Goal: Information Seeking & Learning: Check status

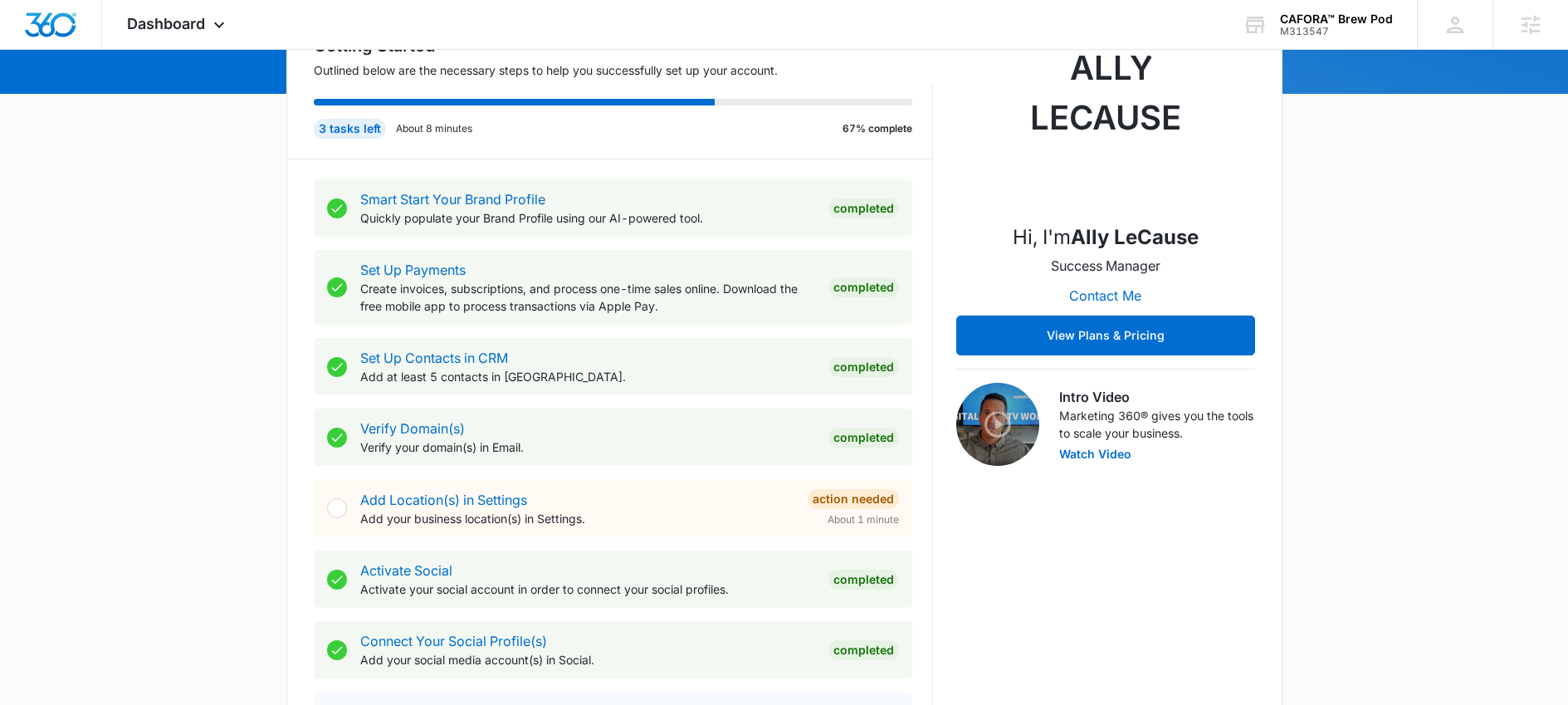
scroll to position [328, 0]
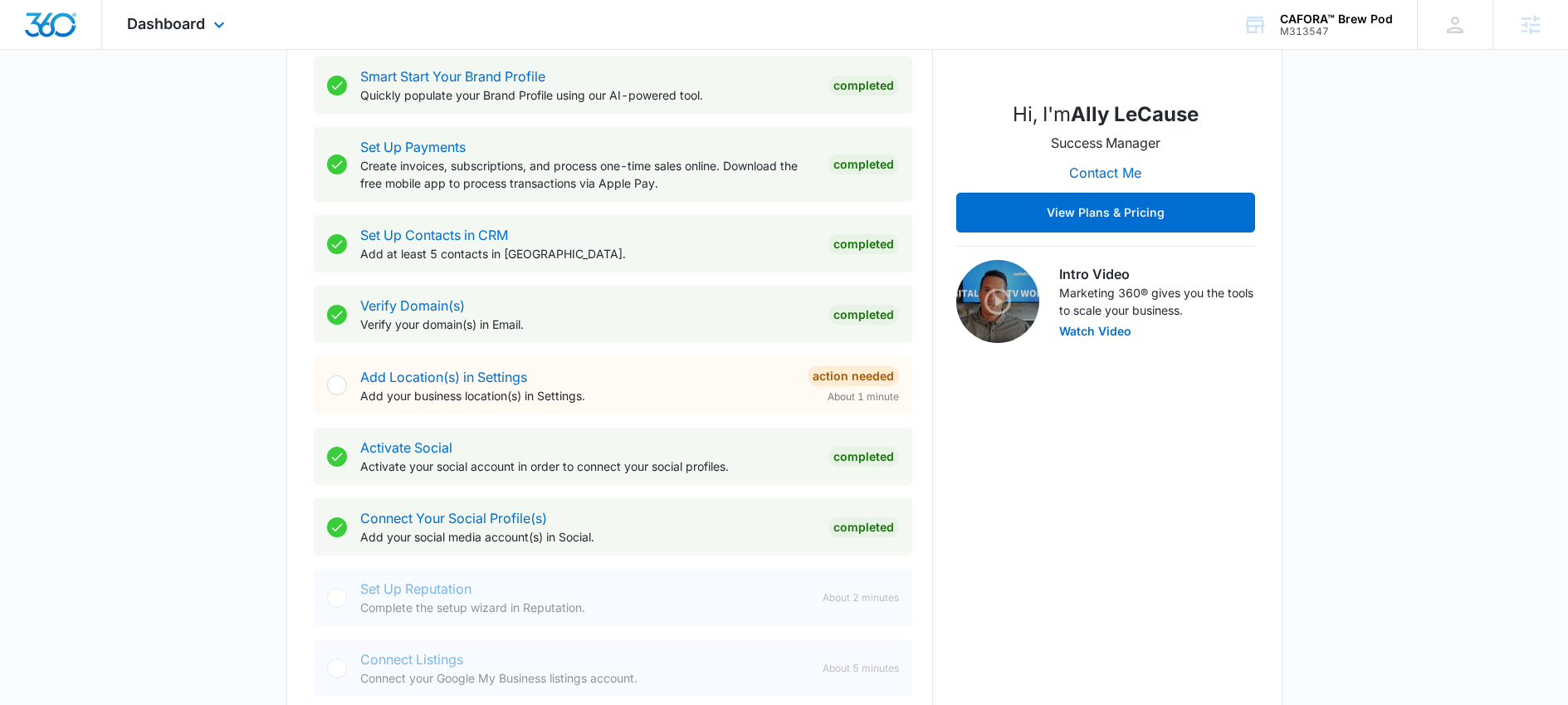
click at [183, 44] on div "Dashboard Apps Reputation Websites Forms CRM Email Social Shop Payments POS Con…" at bounding box center [177, 24] width 152 height 49
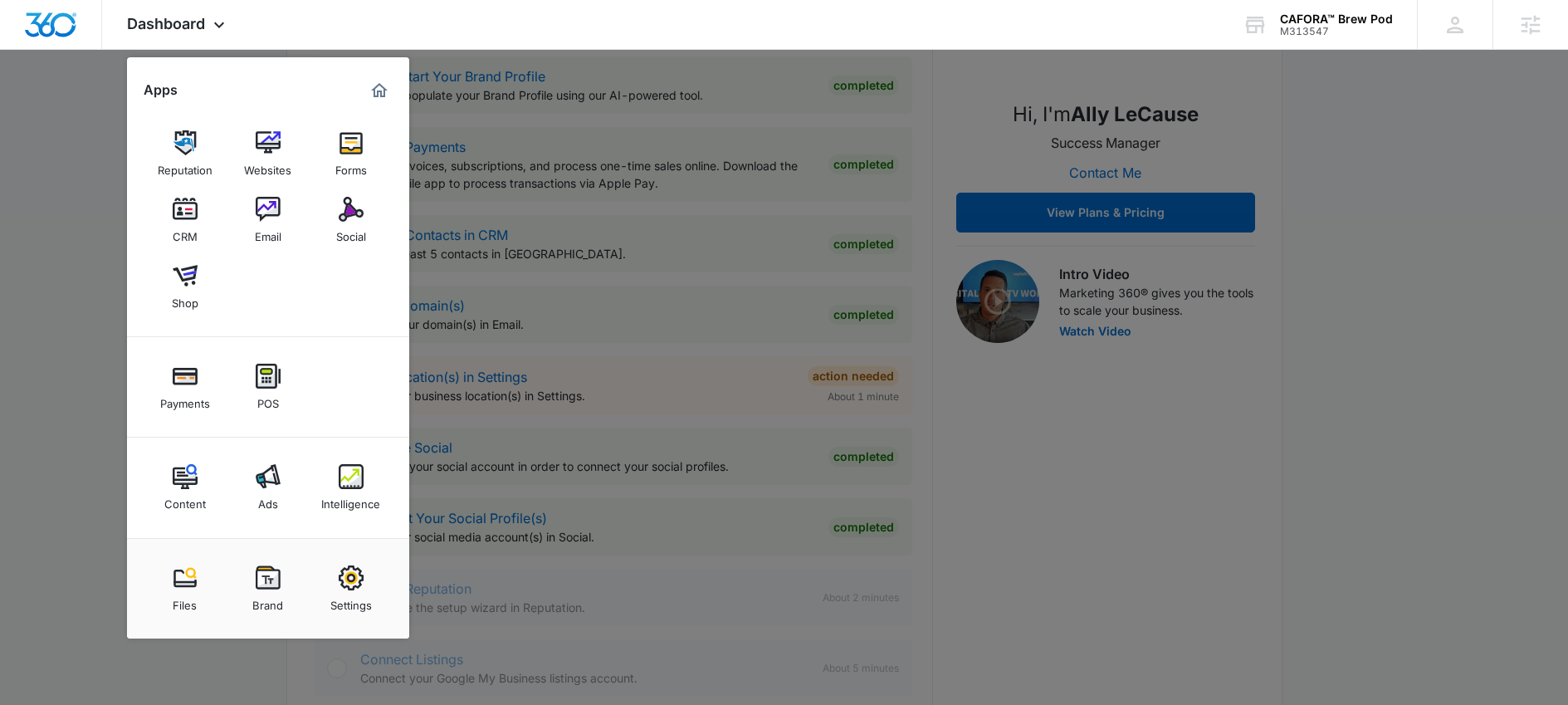
drag, startPoint x: 344, startPoint y: 479, endPoint x: 275, endPoint y: 373, distance: 126.5
click at [345, 479] on img at bounding box center [351, 476] width 25 height 25
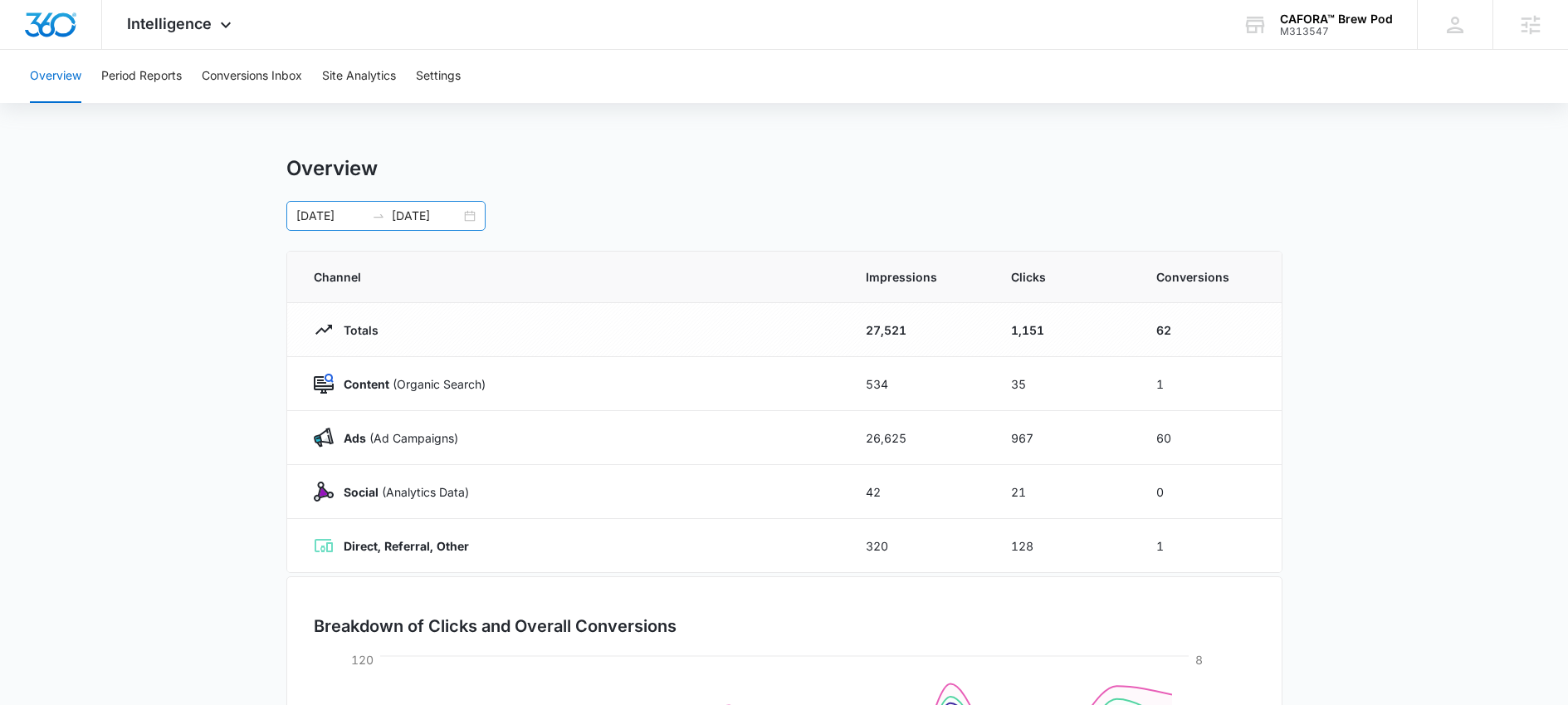
click at [337, 204] on div "09/18/2025 10/02/2025" at bounding box center [386, 216] width 199 height 30
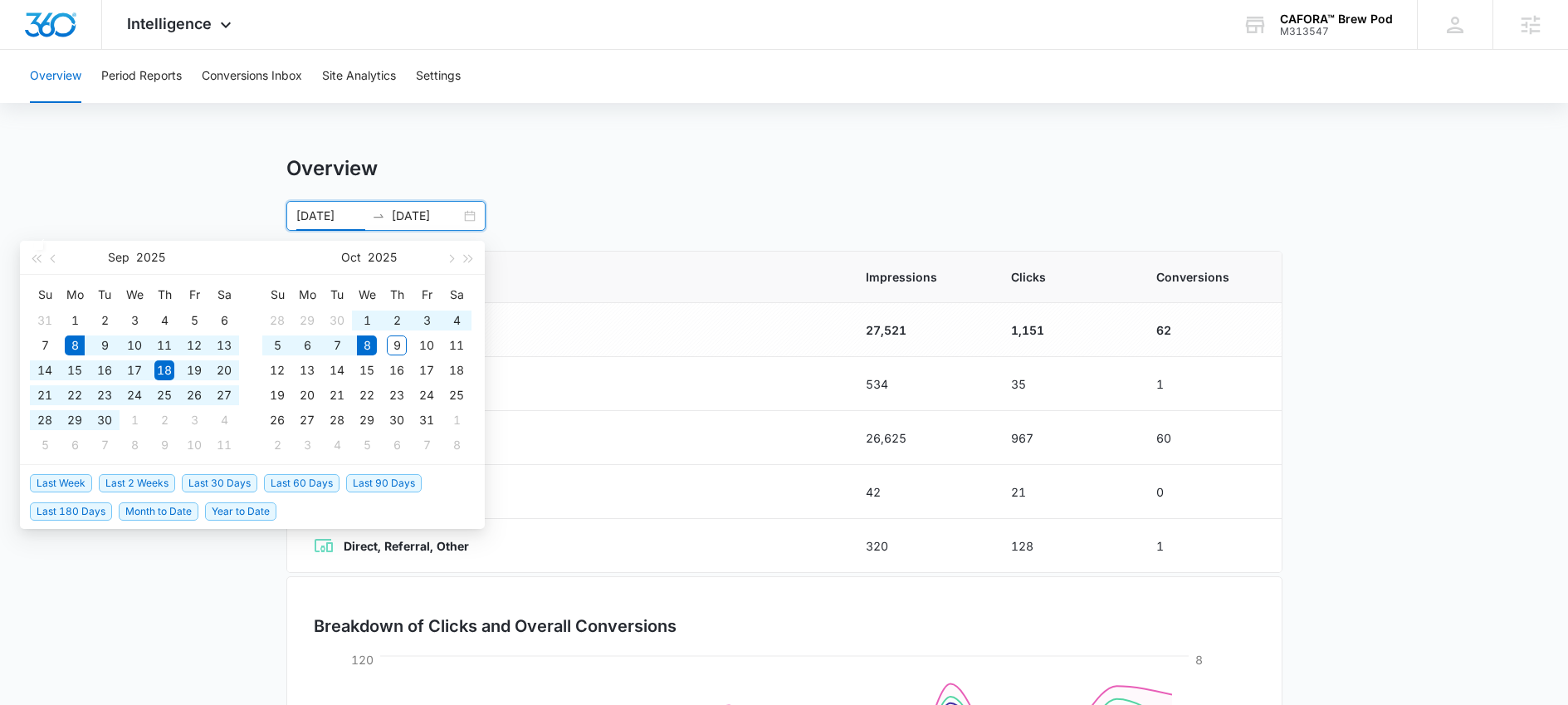
click at [233, 481] on span "Last 30 Days" at bounding box center [219, 483] width 75 height 18
type input "09/08/2025"
type input "10/08/2025"
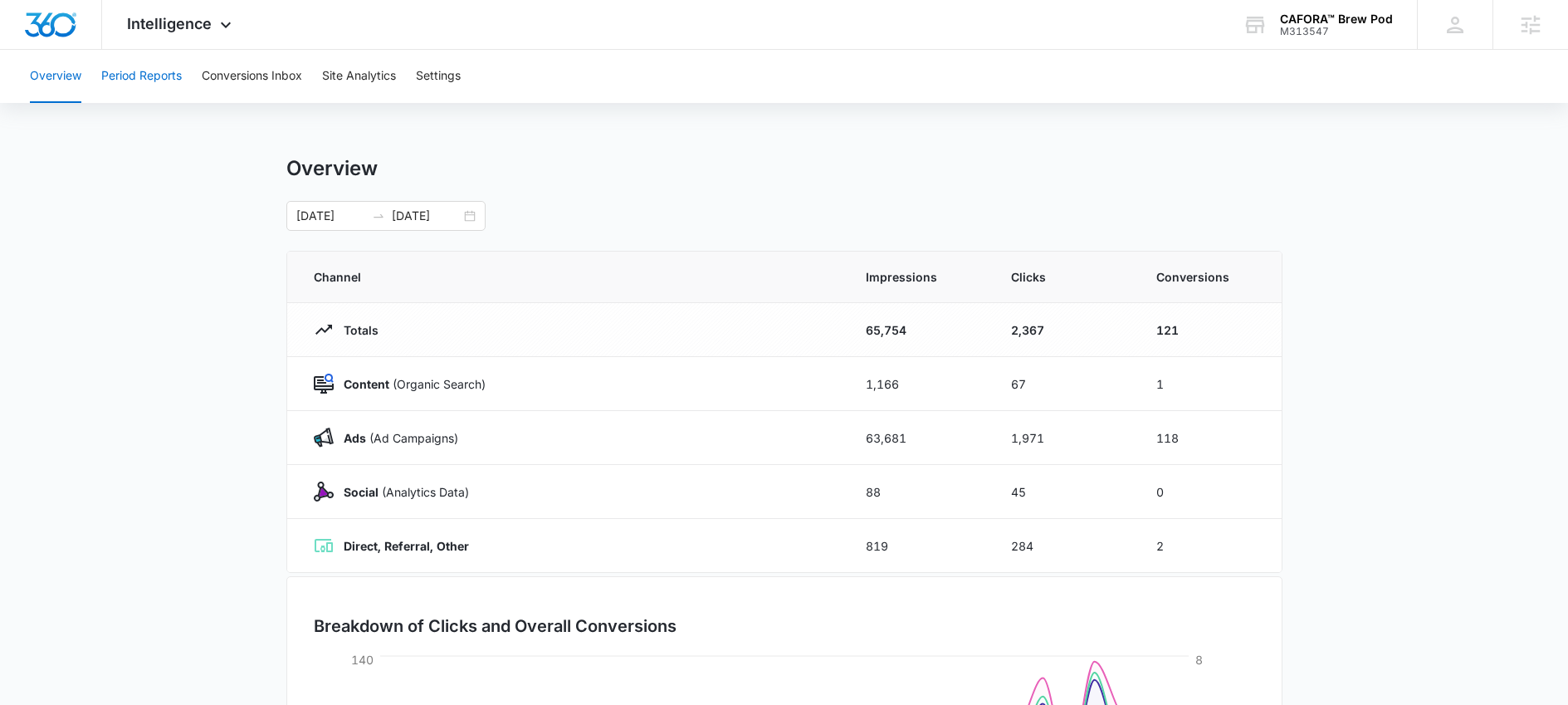
click at [164, 77] on button "Period Reports" at bounding box center [141, 76] width 80 height 54
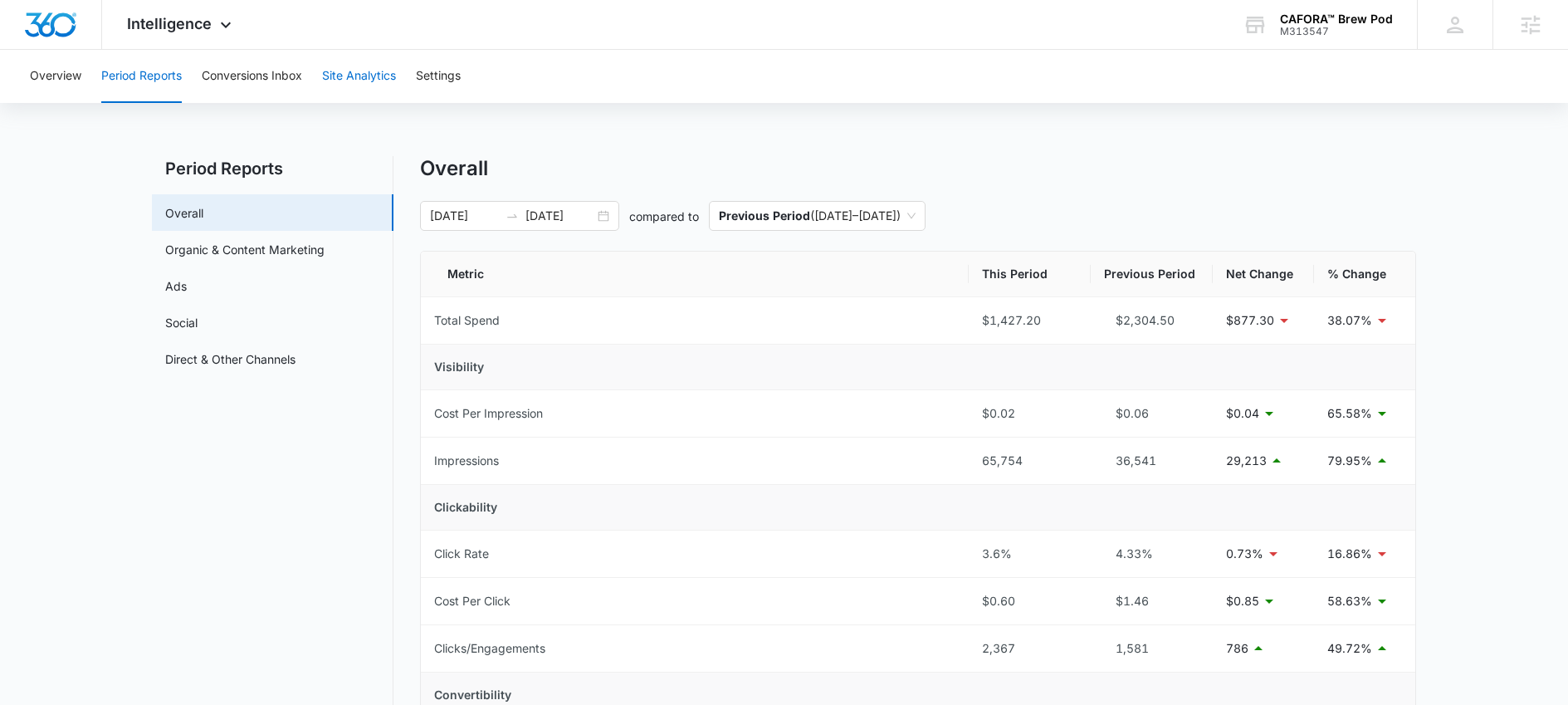
click at [387, 80] on button "Site Analytics" at bounding box center [359, 76] width 74 height 54
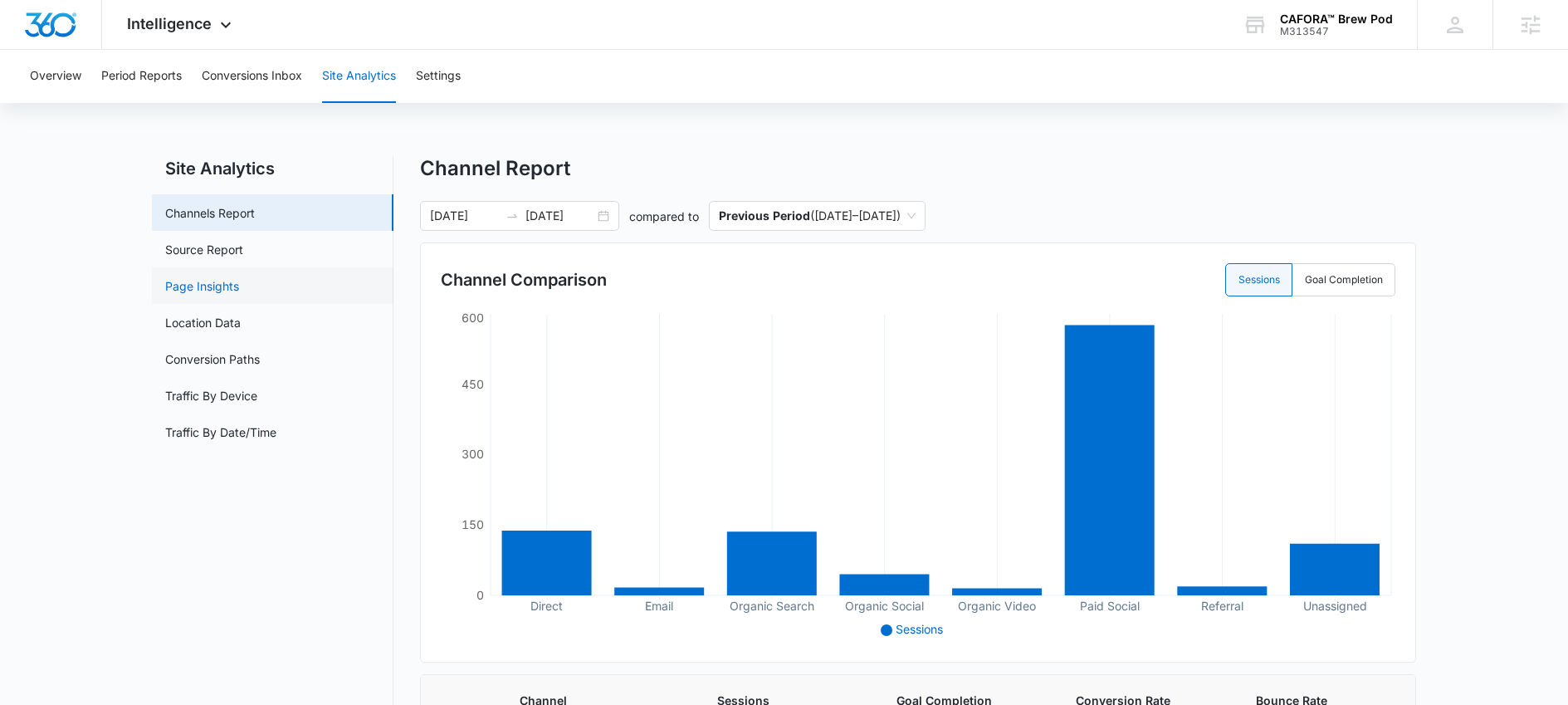
click at [211, 285] on link "Page Insights" at bounding box center [202, 287] width 74 height 18
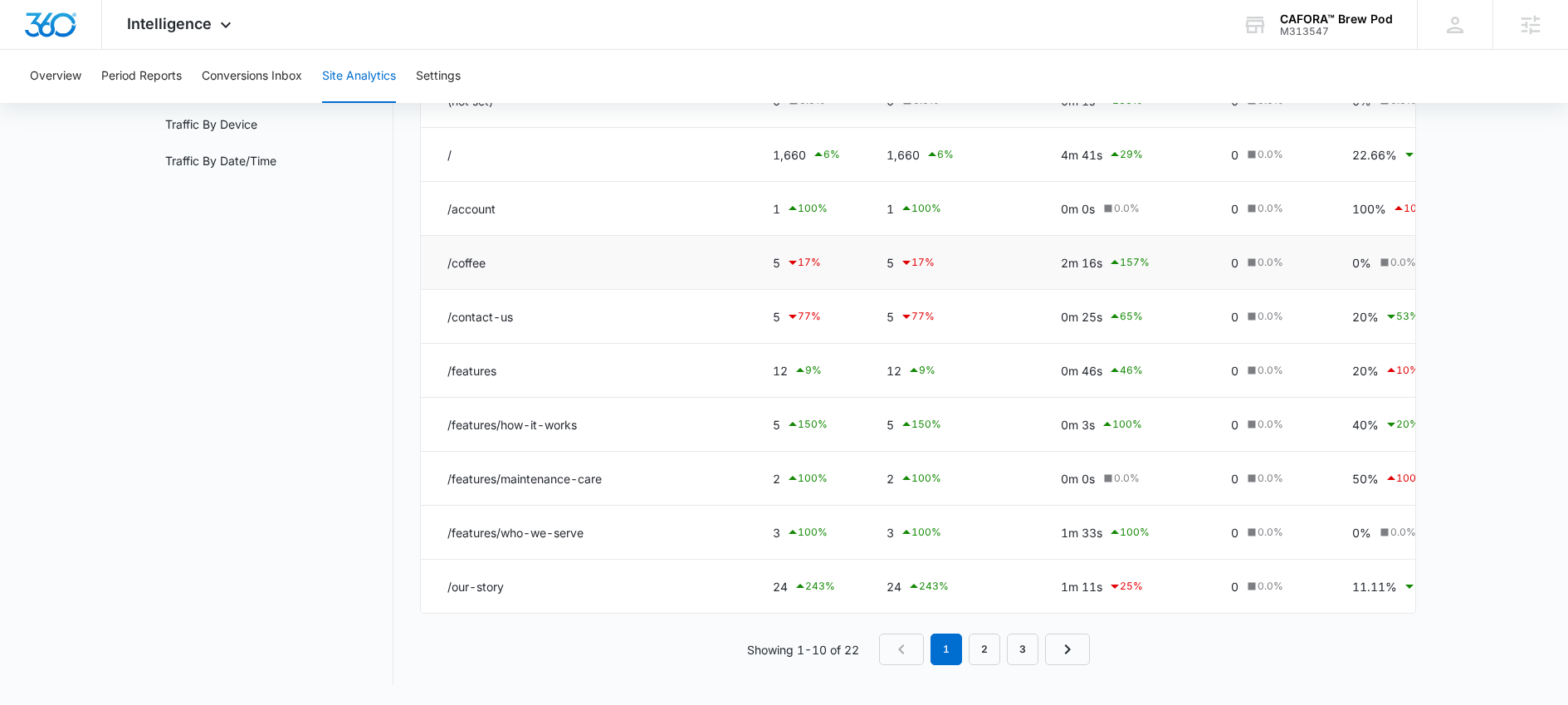
scroll to position [284, 0]
click at [991, 656] on link "2" at bounding box center [985, 649] width 32 height 32
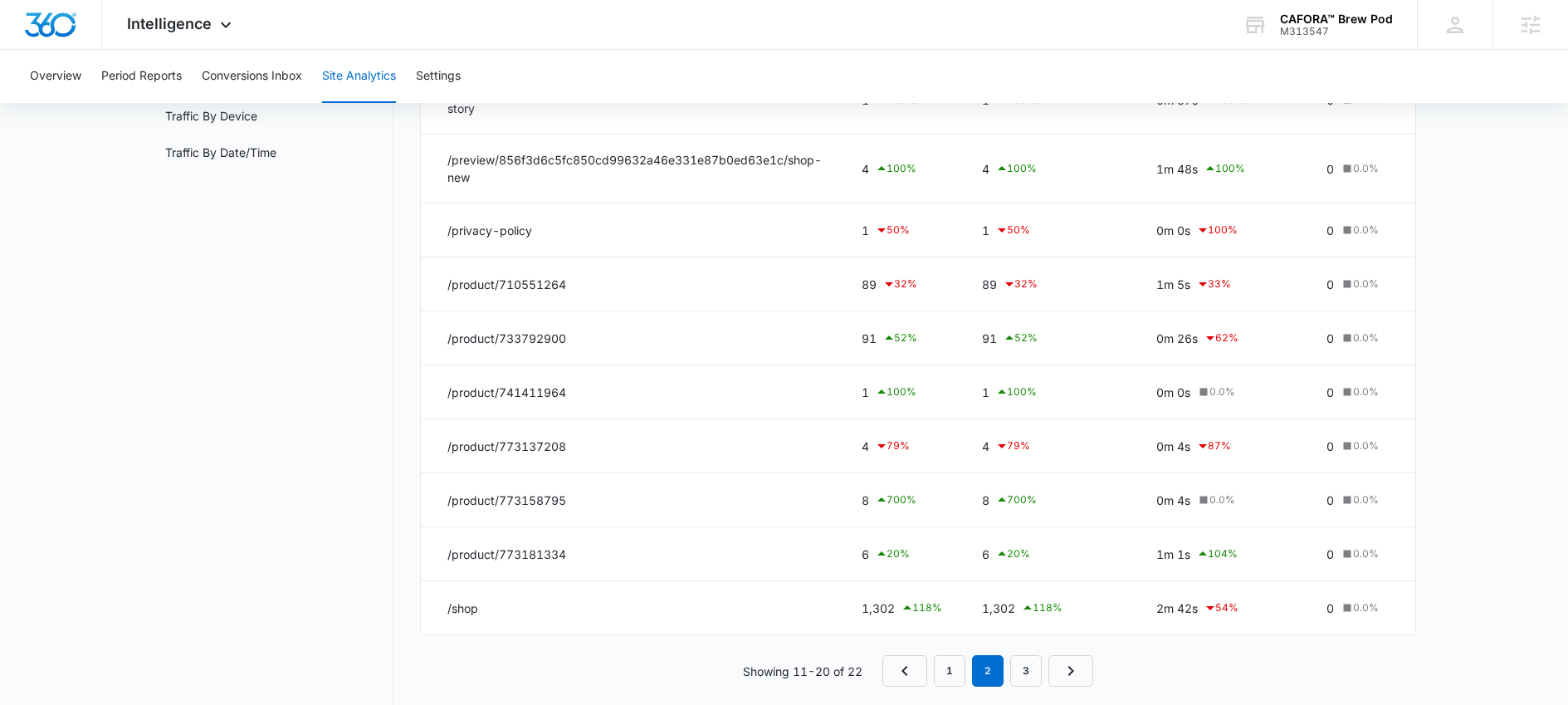
scroll to position [314, 0]
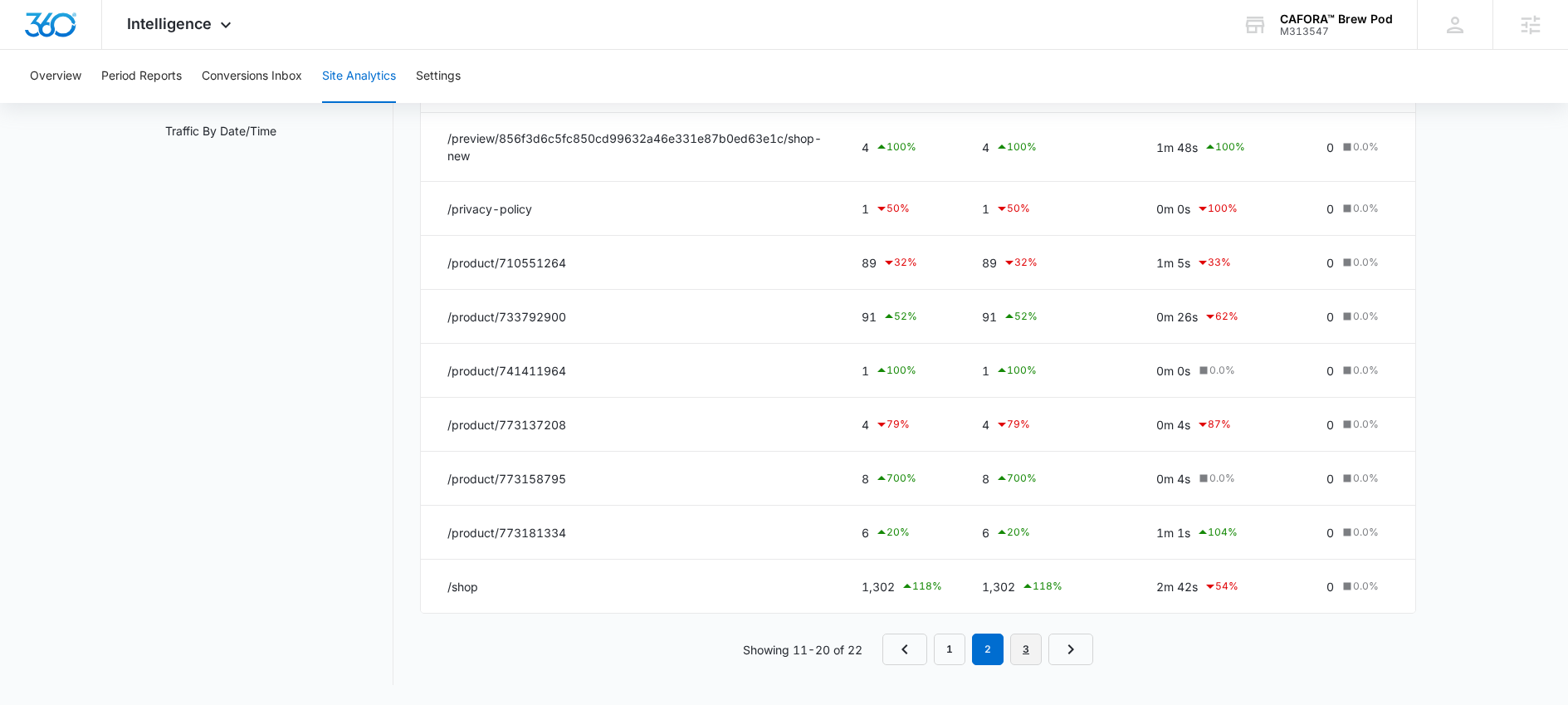
click at [1022, 651] on link "3" at bounding box center [1026, 649] width 32 height 32
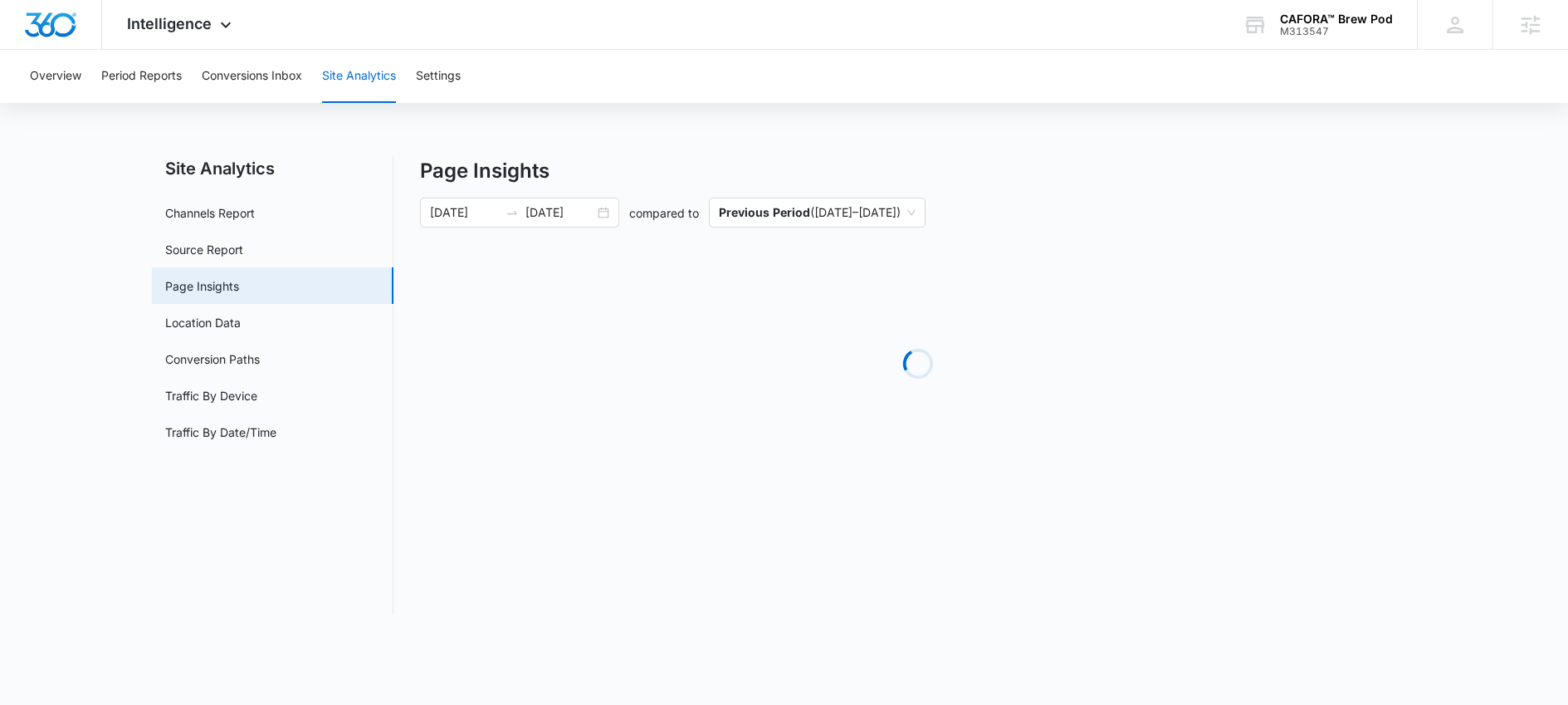
scroll to position [0, 0]
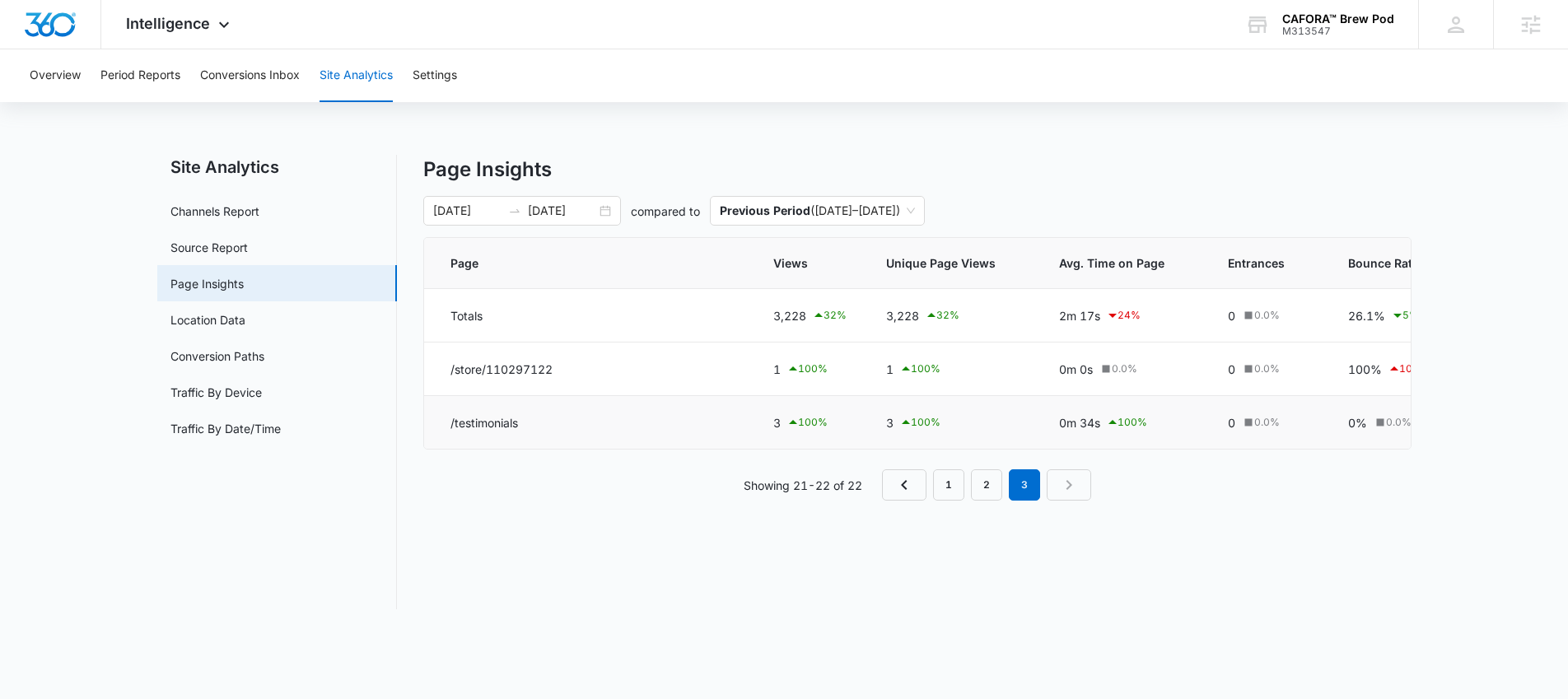
drag, startPoint x: 755, startPoint y: 433, endPoint x: 788, endPoint y: 433, distance: 33.0
click at [787, 434] on td "3 100 %" at bounding box center [809, 423] width 113 height 53
click at [950, 495] on link "1" at bounding box center [949, 485] width 31 height 31
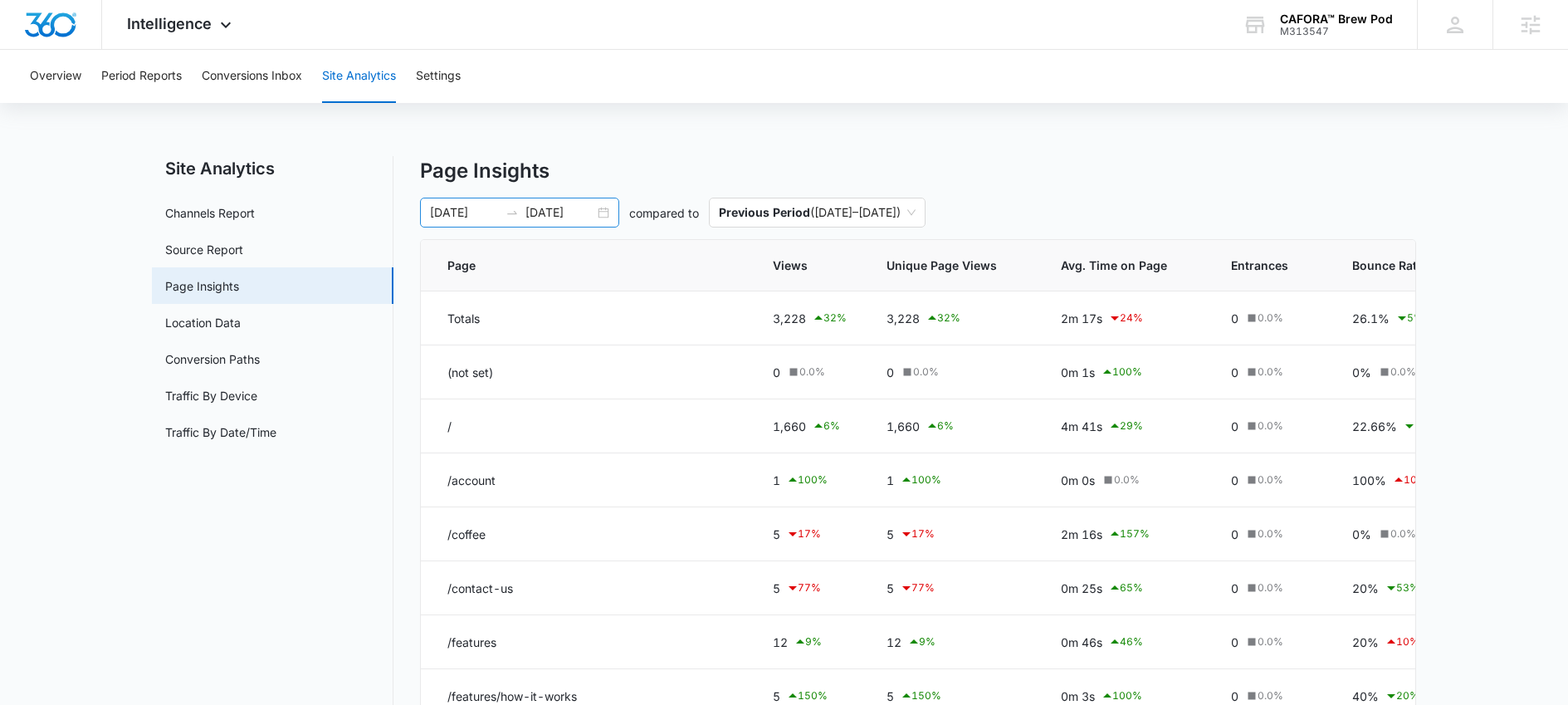
click at [521, 202] on div "09/08/2025 10/08/2025" at bounding box center [519, 212] width 199 height 30
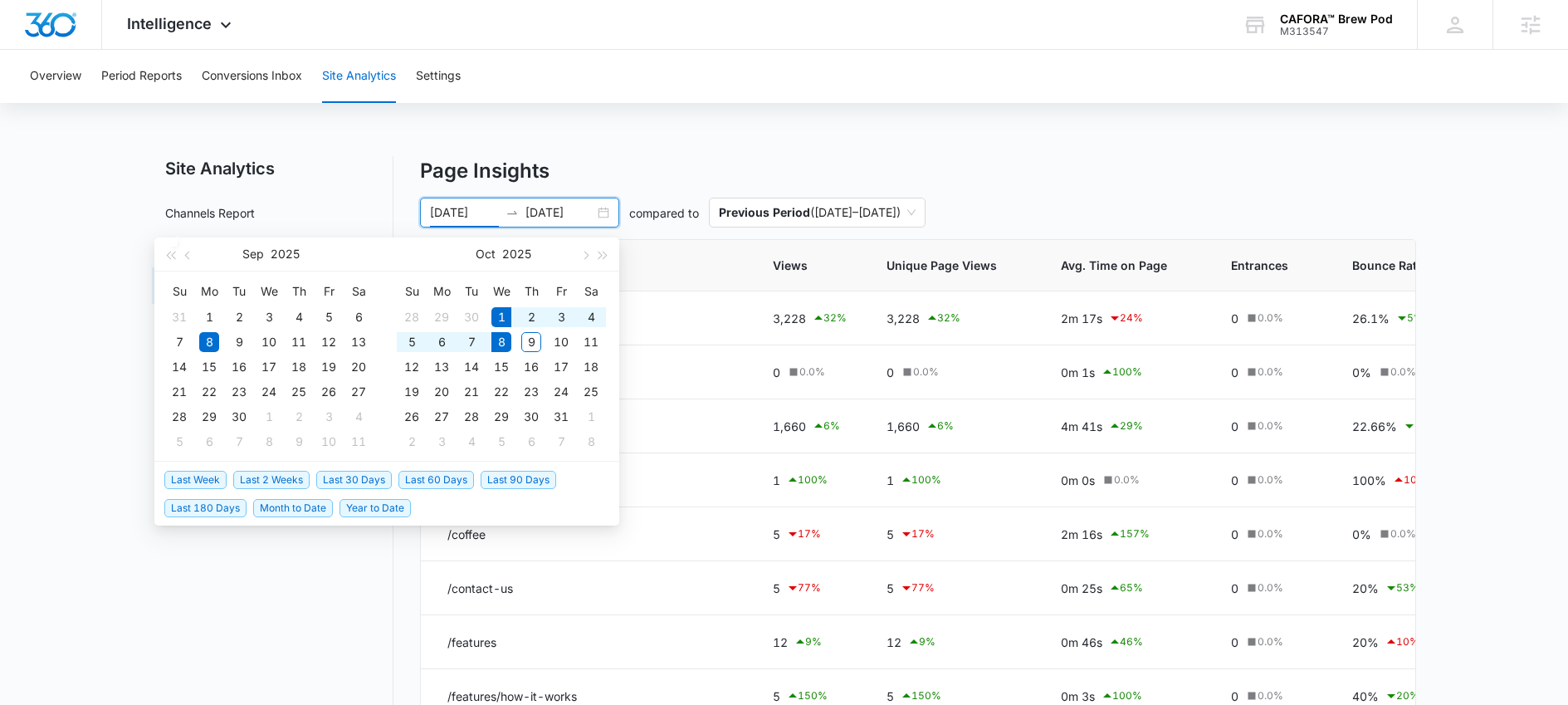
click at [199, 481] on span "Last Week" at bounding box center [195, 480] width 62 height 18
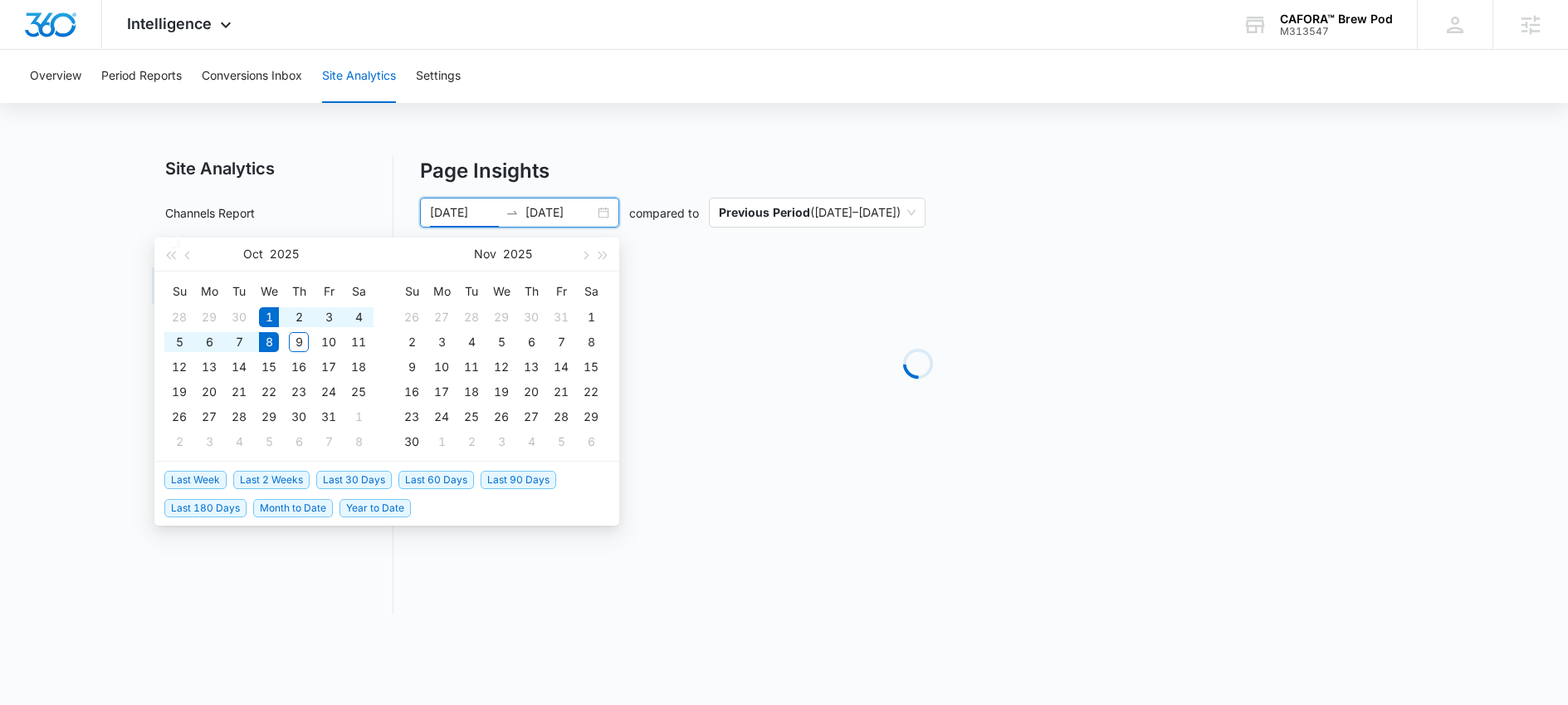
type input "10/01/2025"
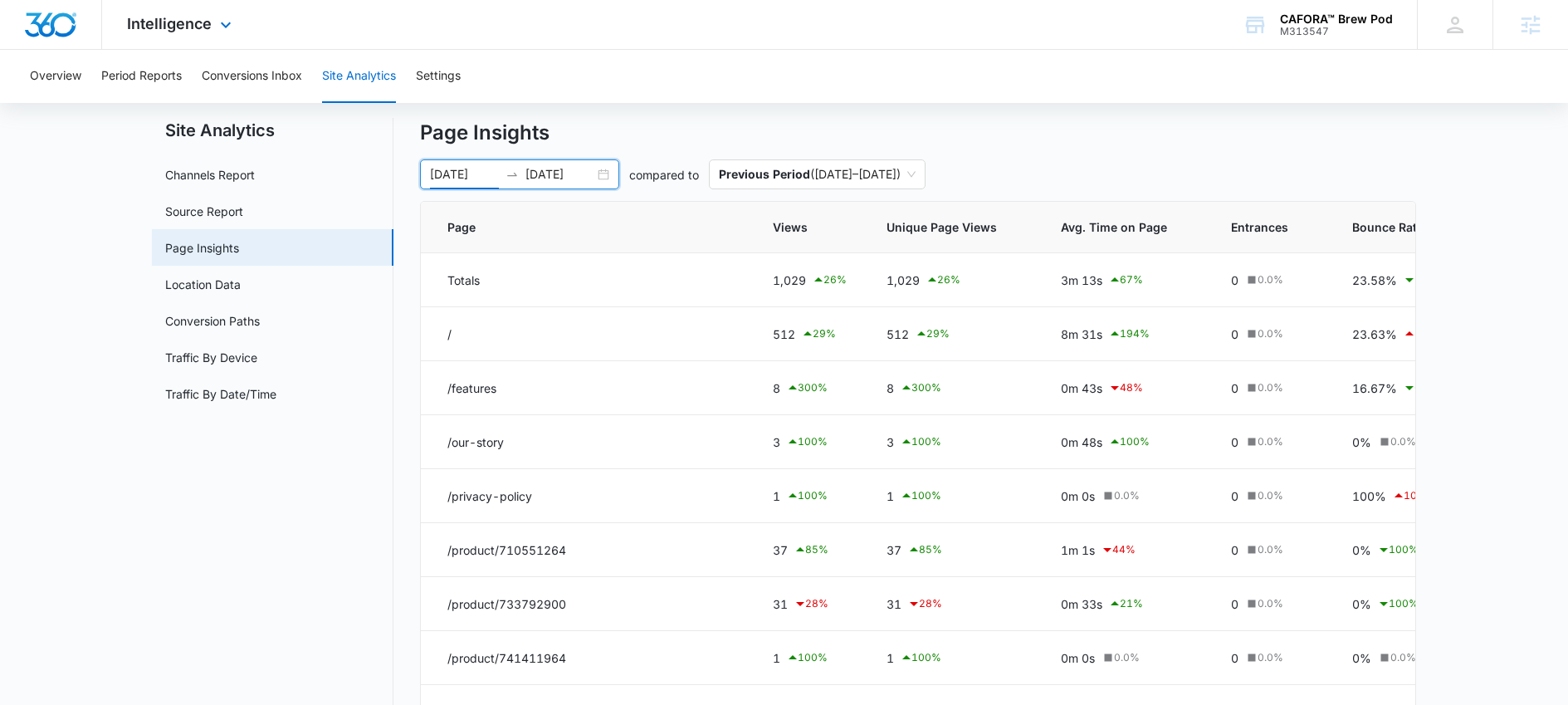
scroll to position [37, 0]
click at [176, 28] on span "Intelligence" at bounding box center [168, 24] width 84 height 18
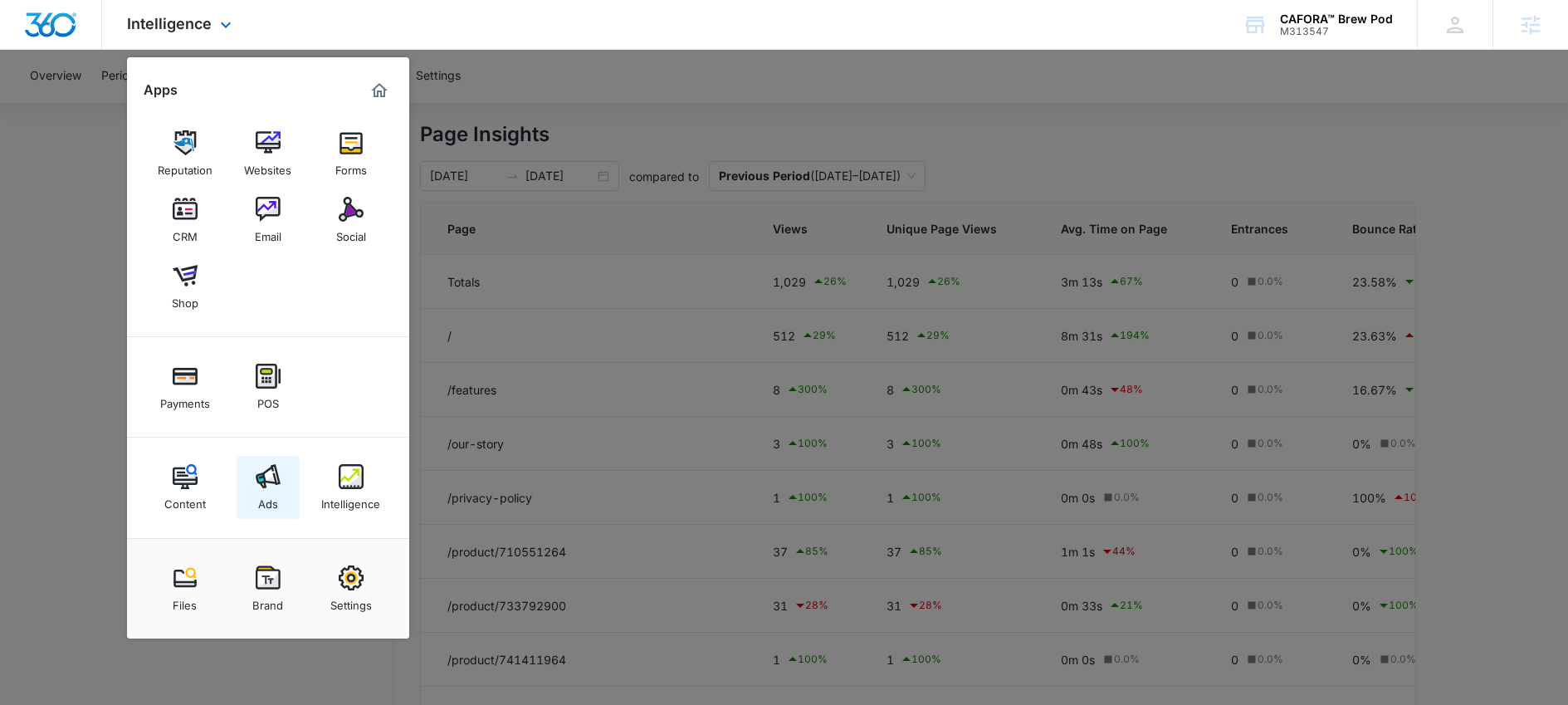
click at [294, 489] on link "Ads" at bounding box center [269, 488] width 63 height 63
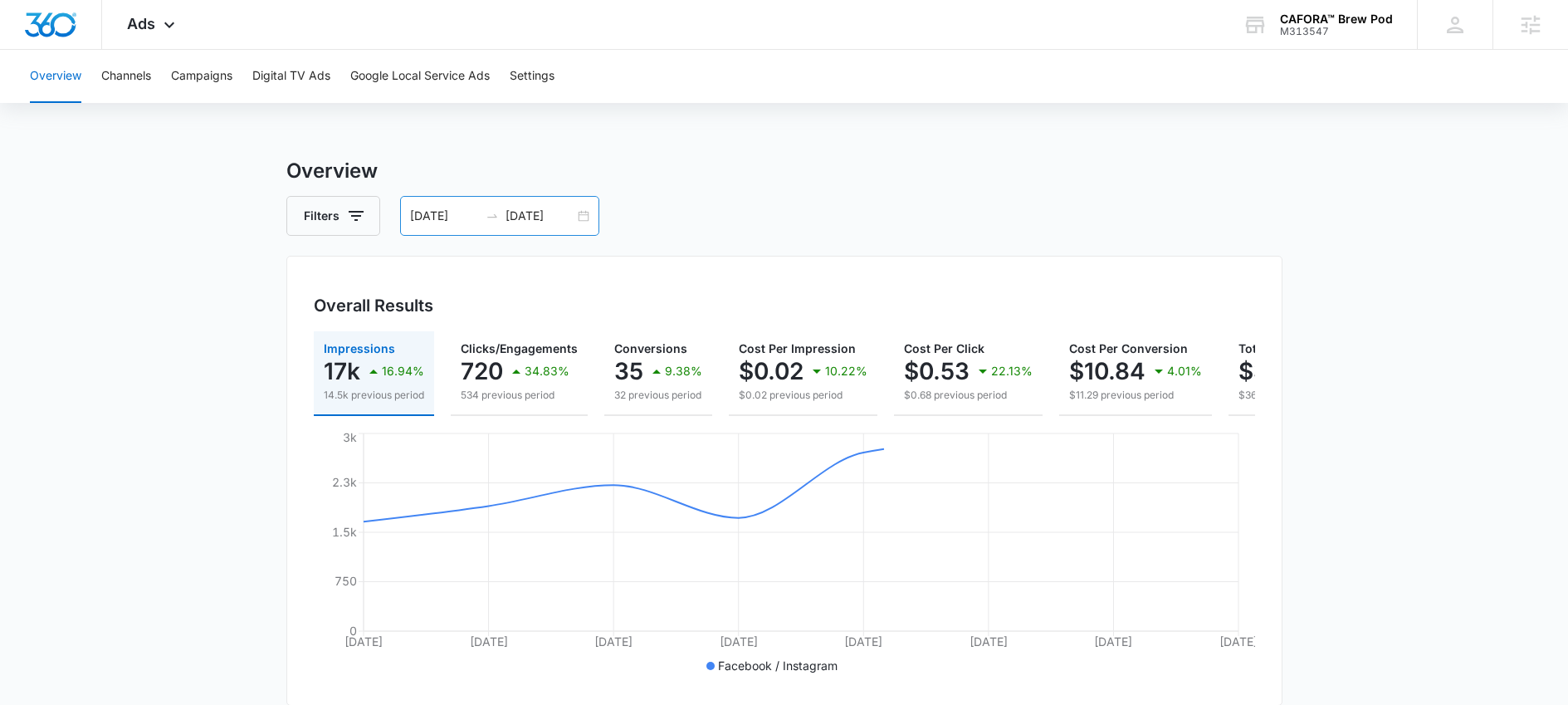
click at [473, 227] on div "10/01/2025 10/08/2025" at bounding box center [500, 216] width 199 height 40
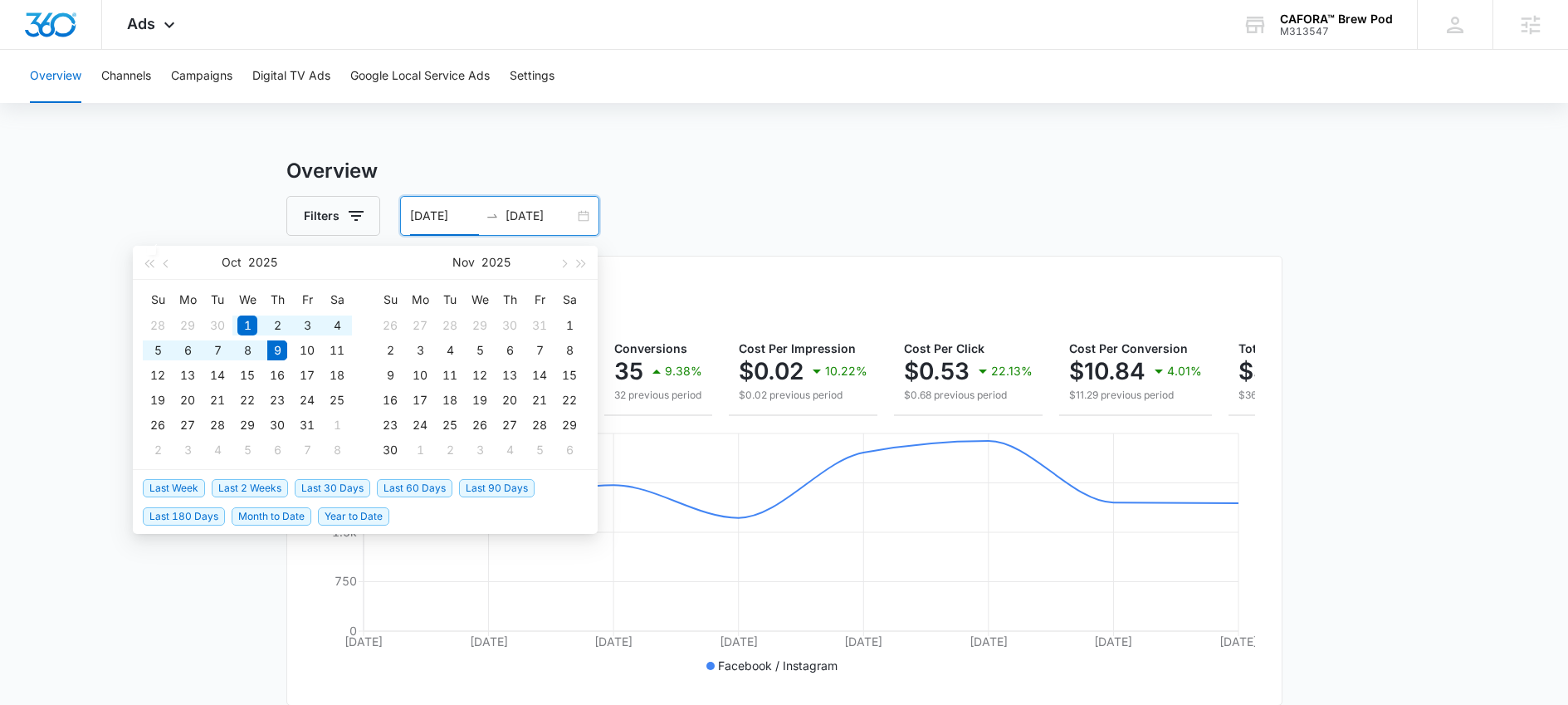
click at [338, 487] on span "Last 30 Days" at bounding box center [332, 488] width 75 height 18
type input "09/09/2025"
type input "10/09/2025"
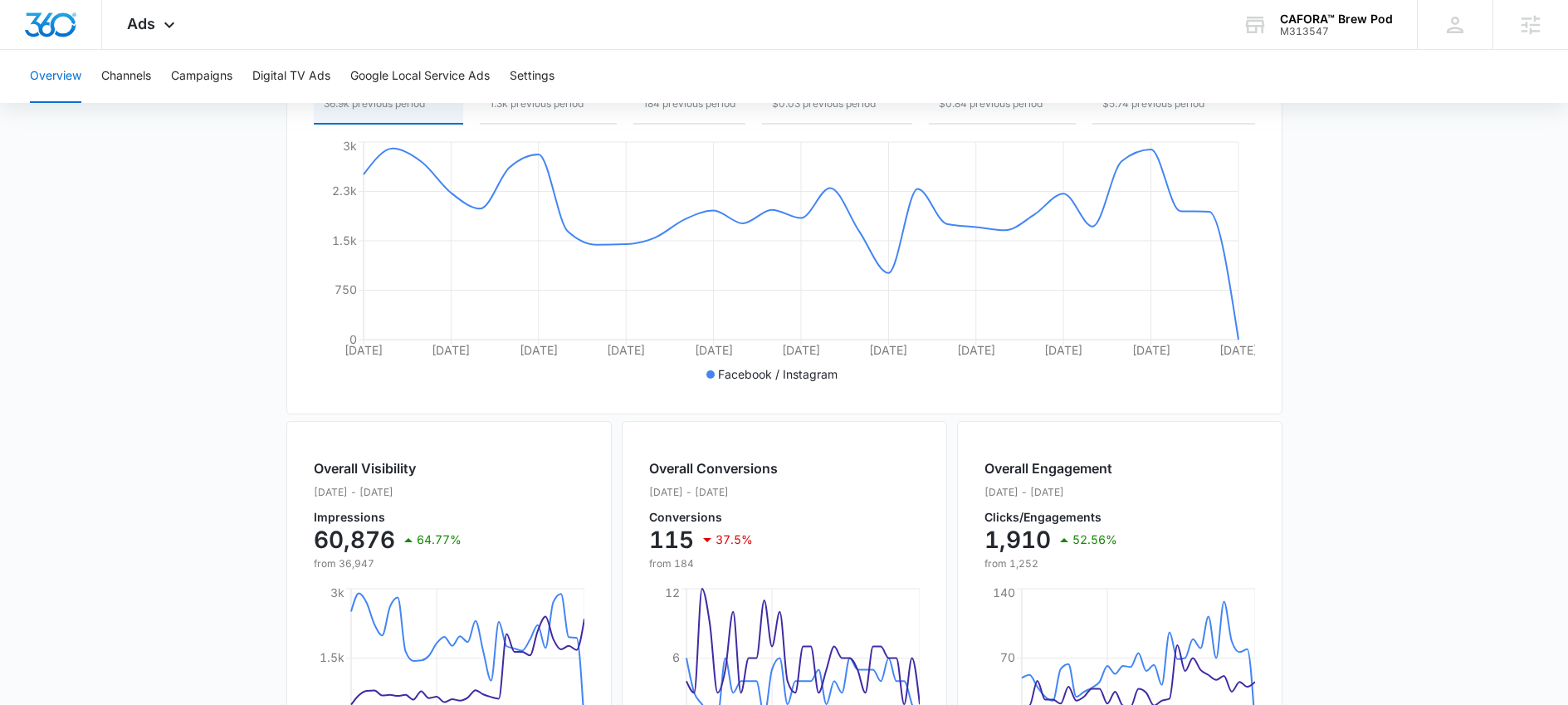
scroll to position [301, 0]
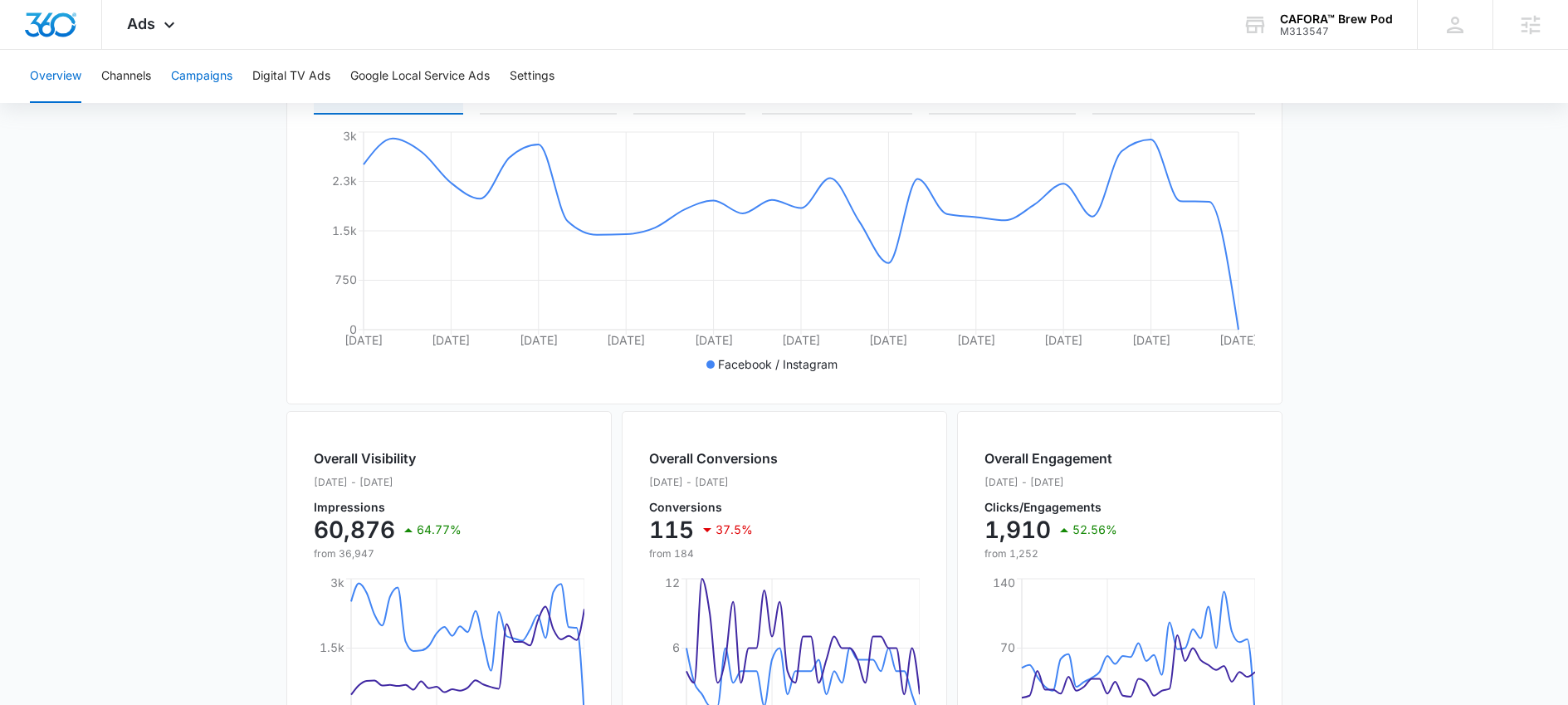
click at [194, 84] on button "Campaigns" at bounding box center [202, 76] width 61 height 54
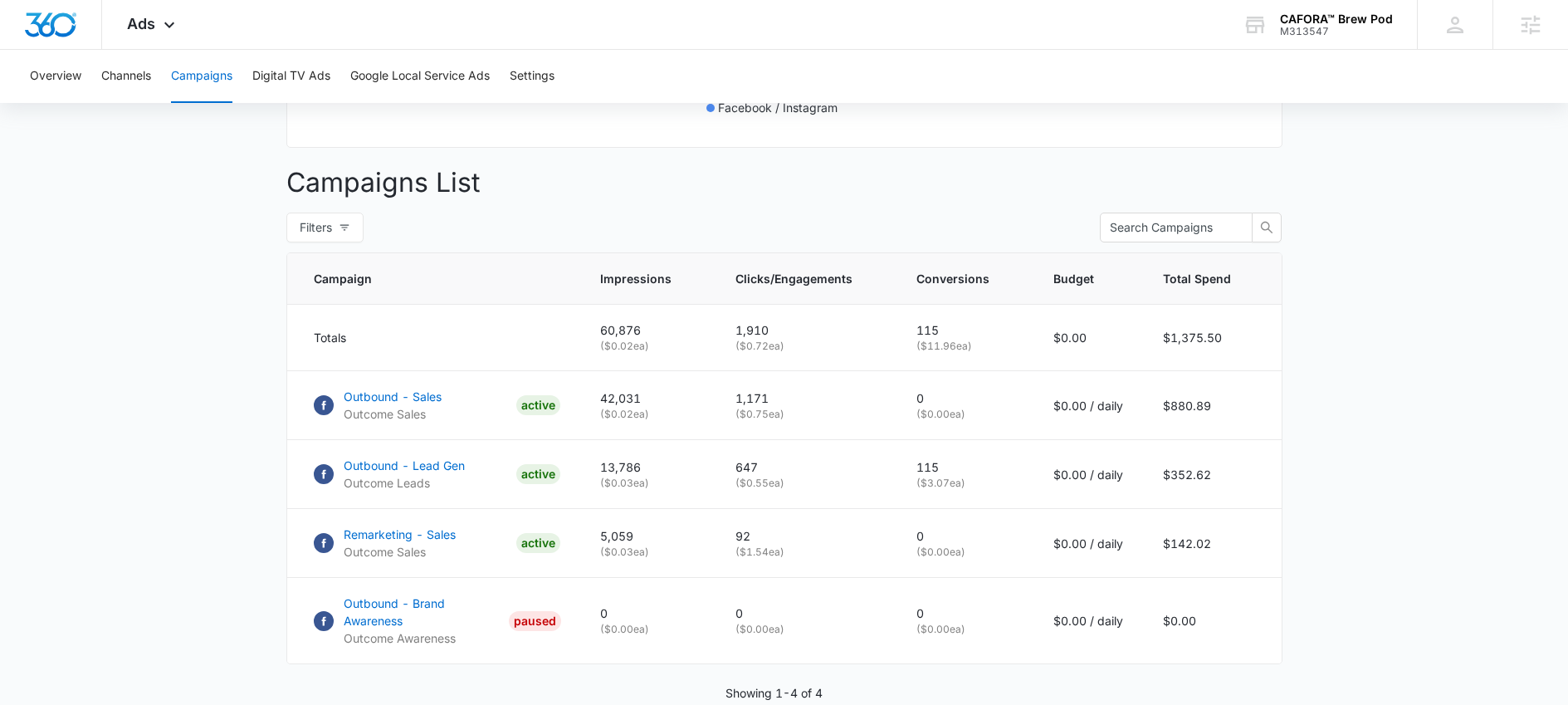
scroll to position [490, 0]
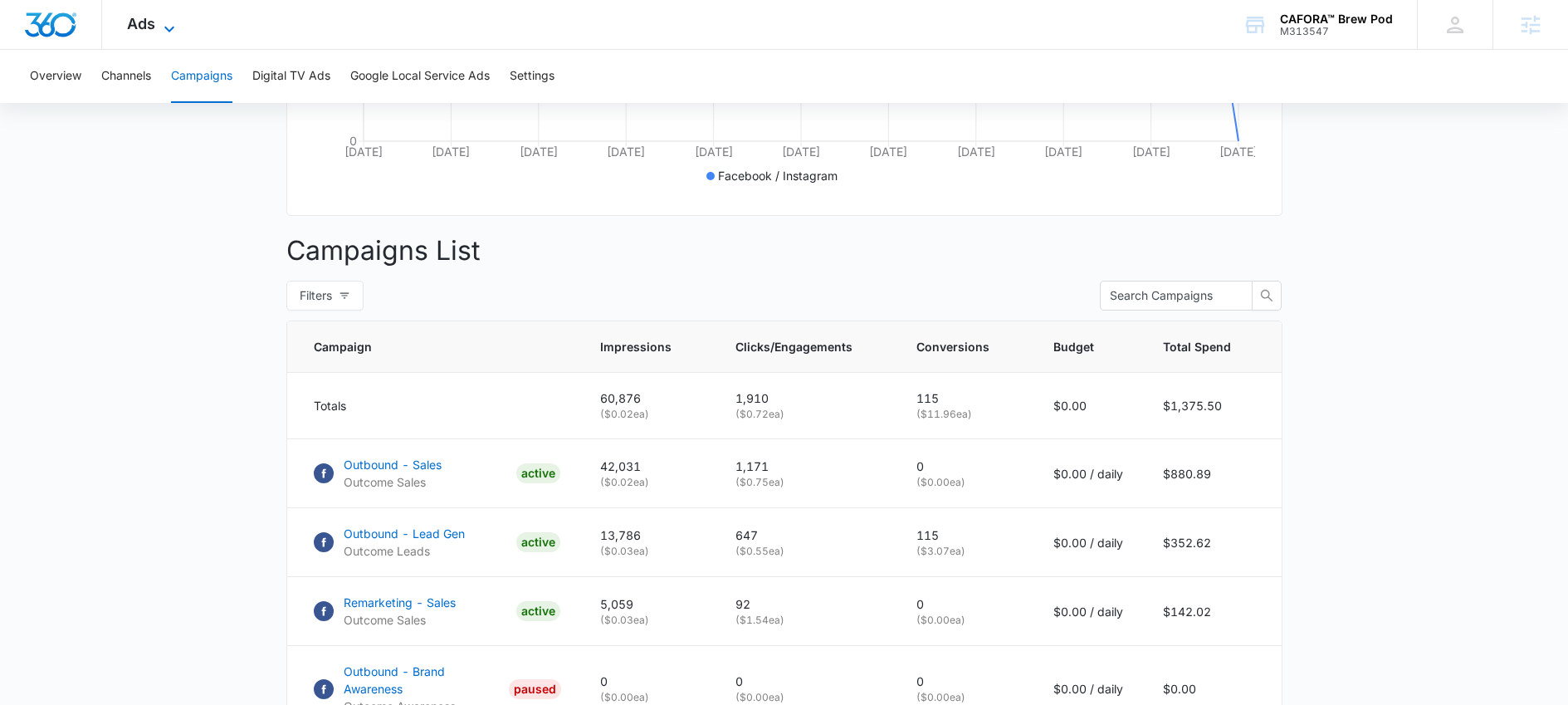
click at [162, 26] on icon at bounding box center [169, 29] width 20 height 20
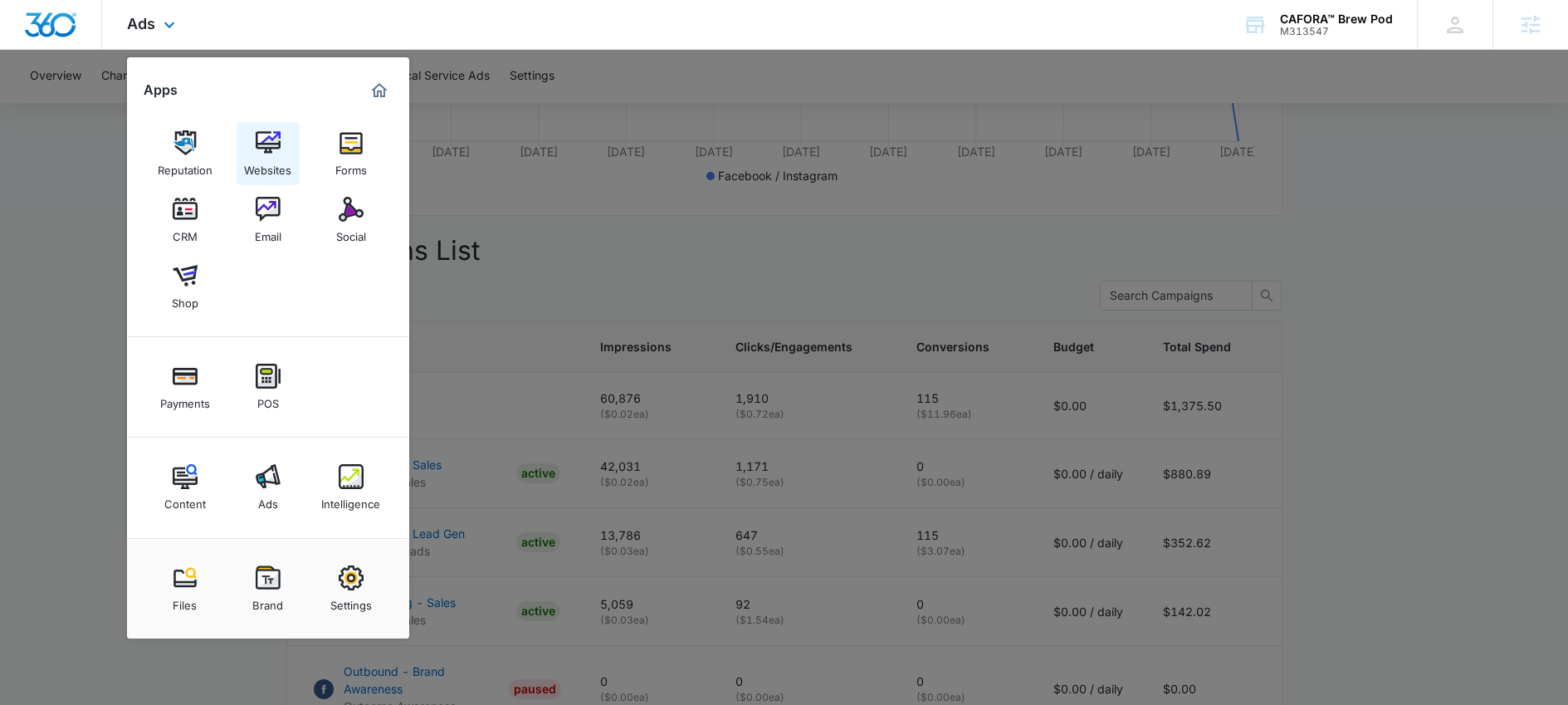
click at [259, 156] on div "Websites" at bounding box center [268, 167] width 48 height 22
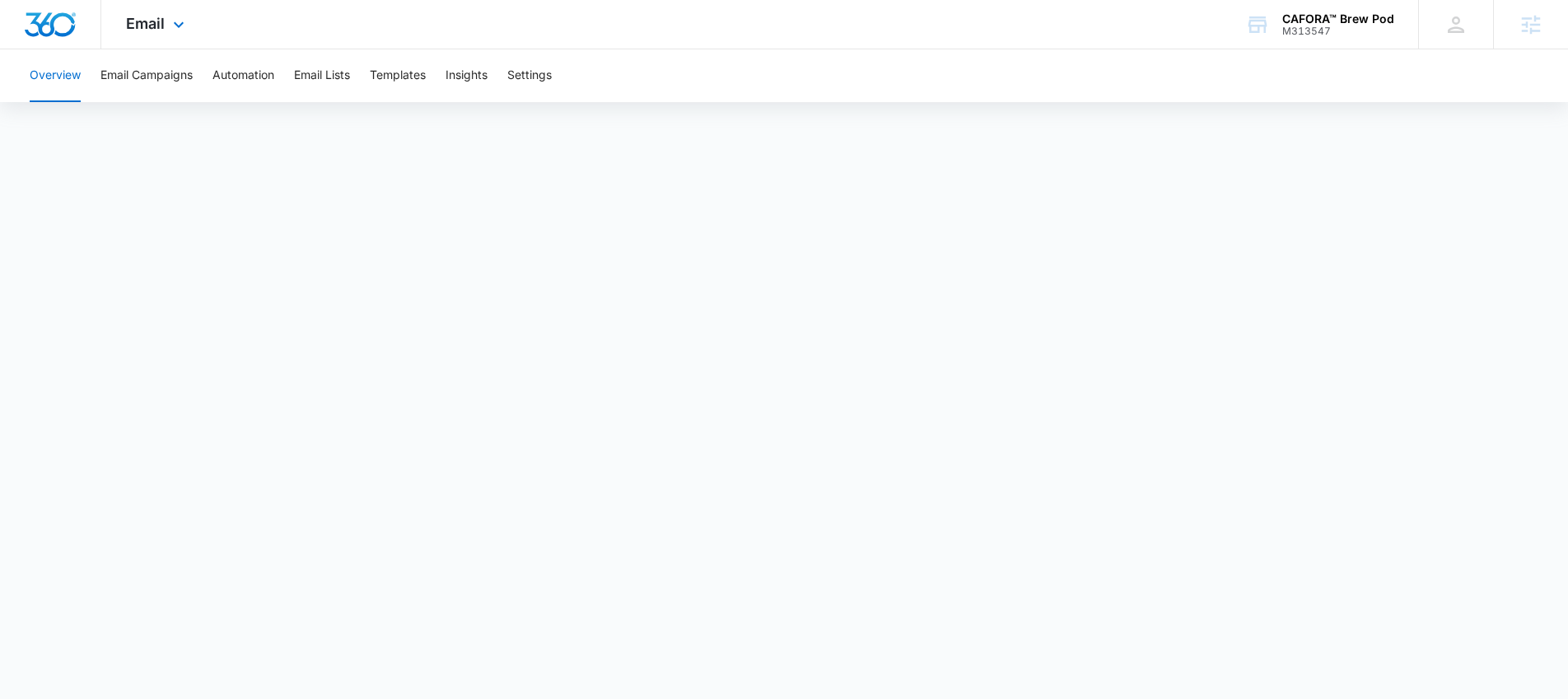
click at [144, 13] on div "Email Apps Reputation Websites Forms CRM Email Social Shop Payments POS Content…" at bounding box center [157, 24] width 112 height 48
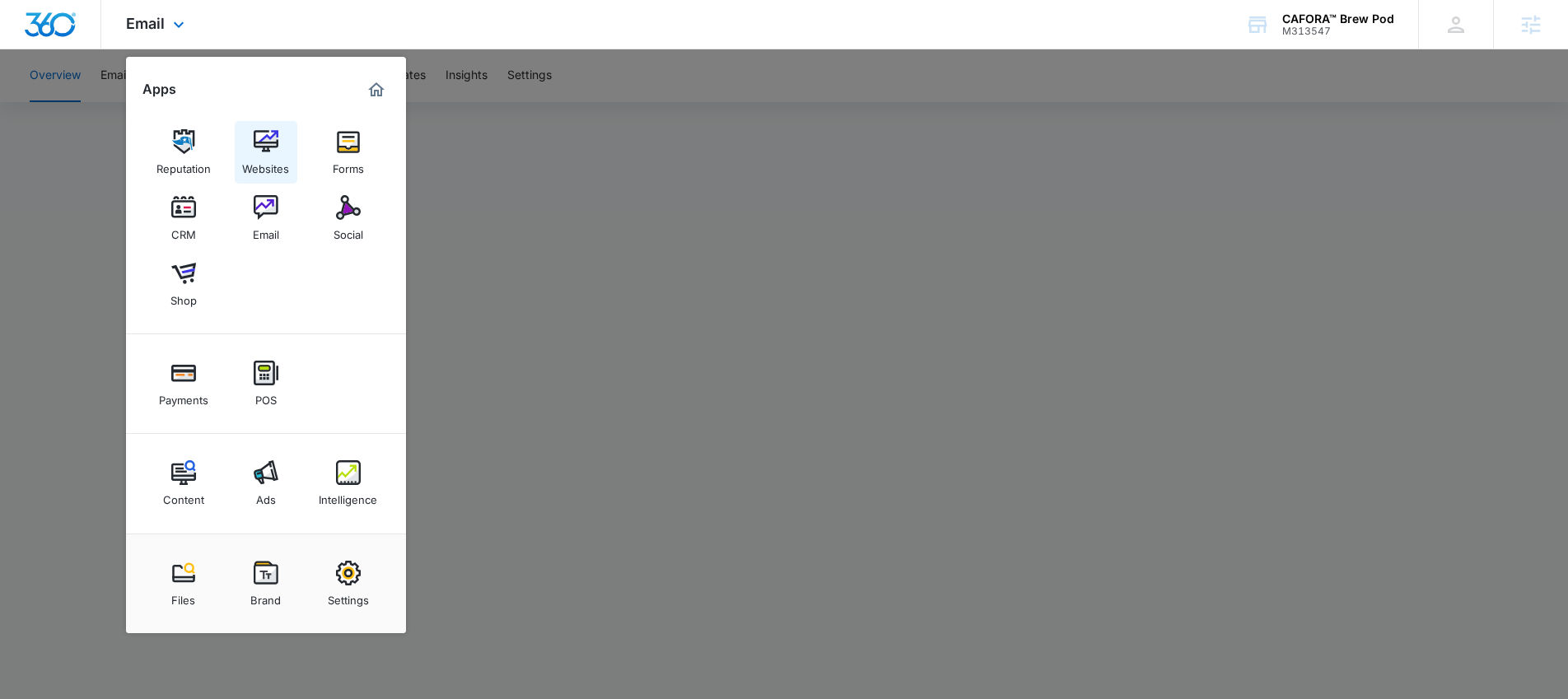
click at [266, 145] on img at bounding box center [265, 142] width 25 height 25
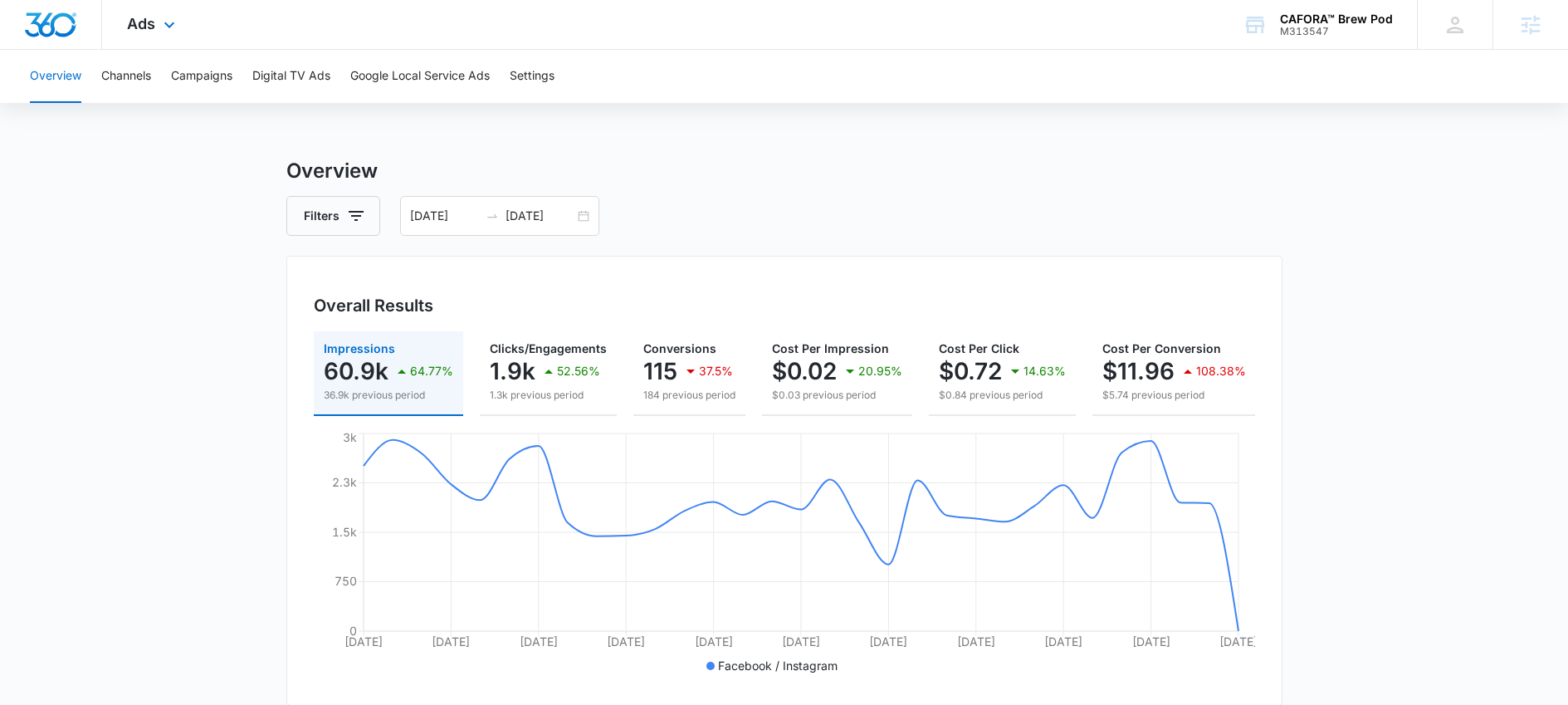
click at [163, 39] on div "Ads Apps Reputation Websites Forms CRM Email Social Shop Payments POS Content A…" at bounding box center [153, 24] width 102 height 49
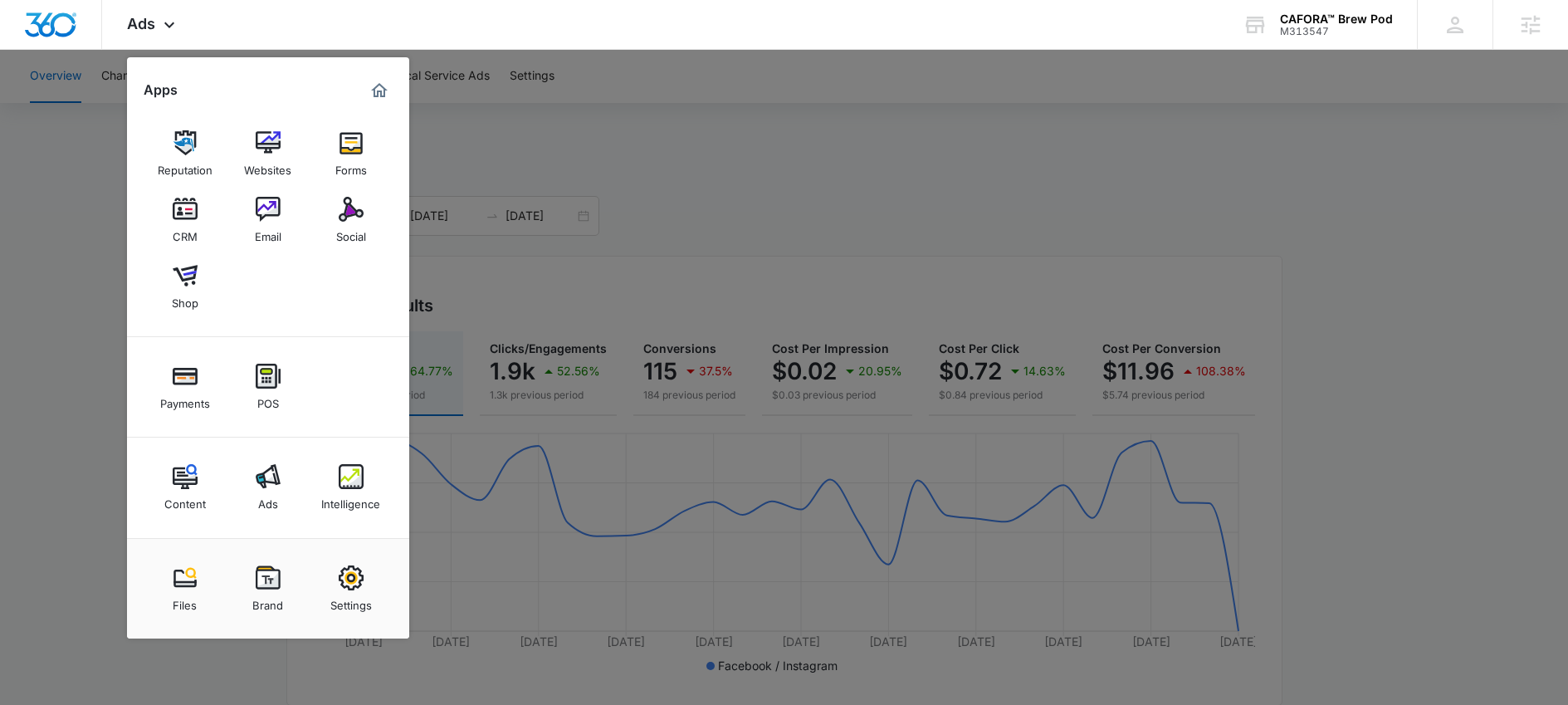
click at [687, 196] on div at bounding box center [784, 352] width 1568 height 705
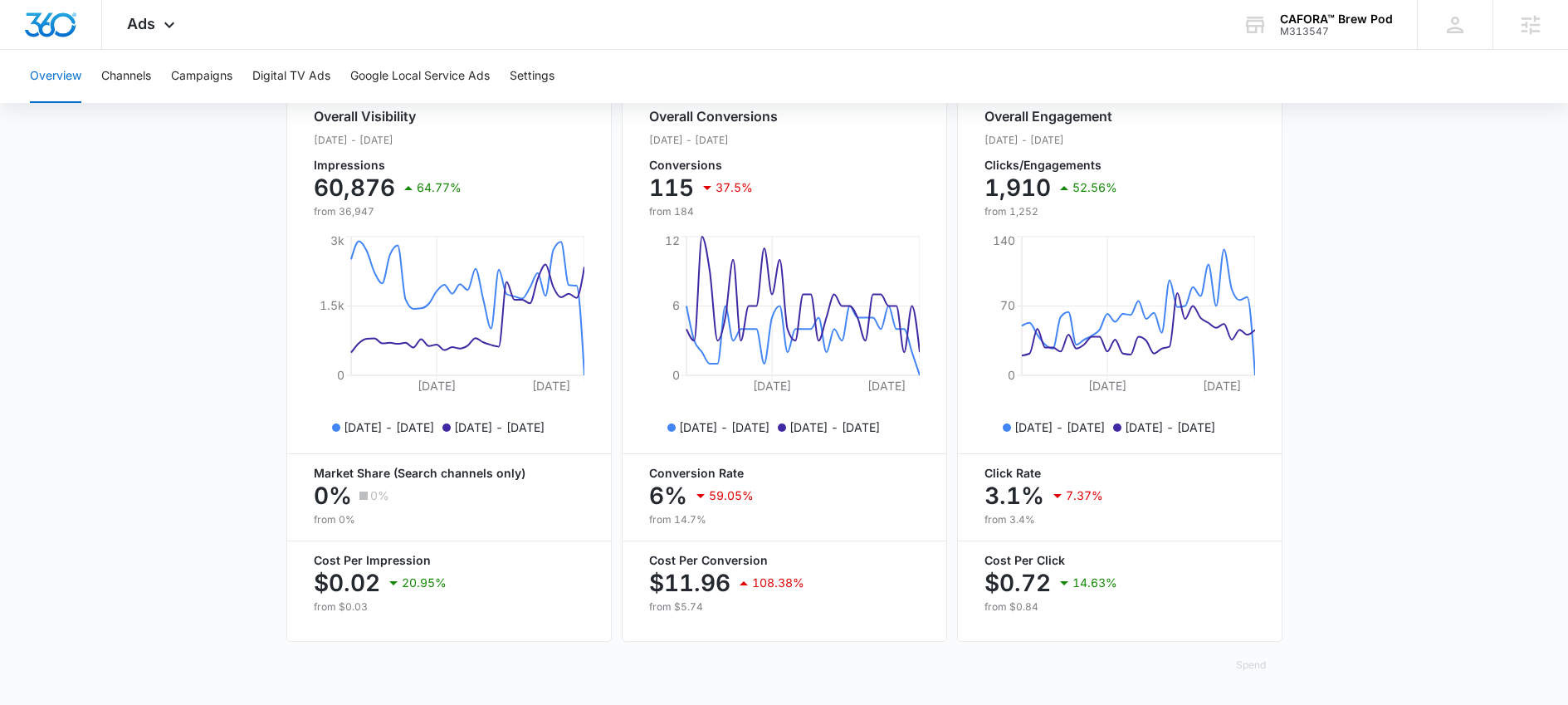
scroll to position [656, 0]
click at [131, 68] on button "Channels" at bounding box center [126, 76] width 50 height 54
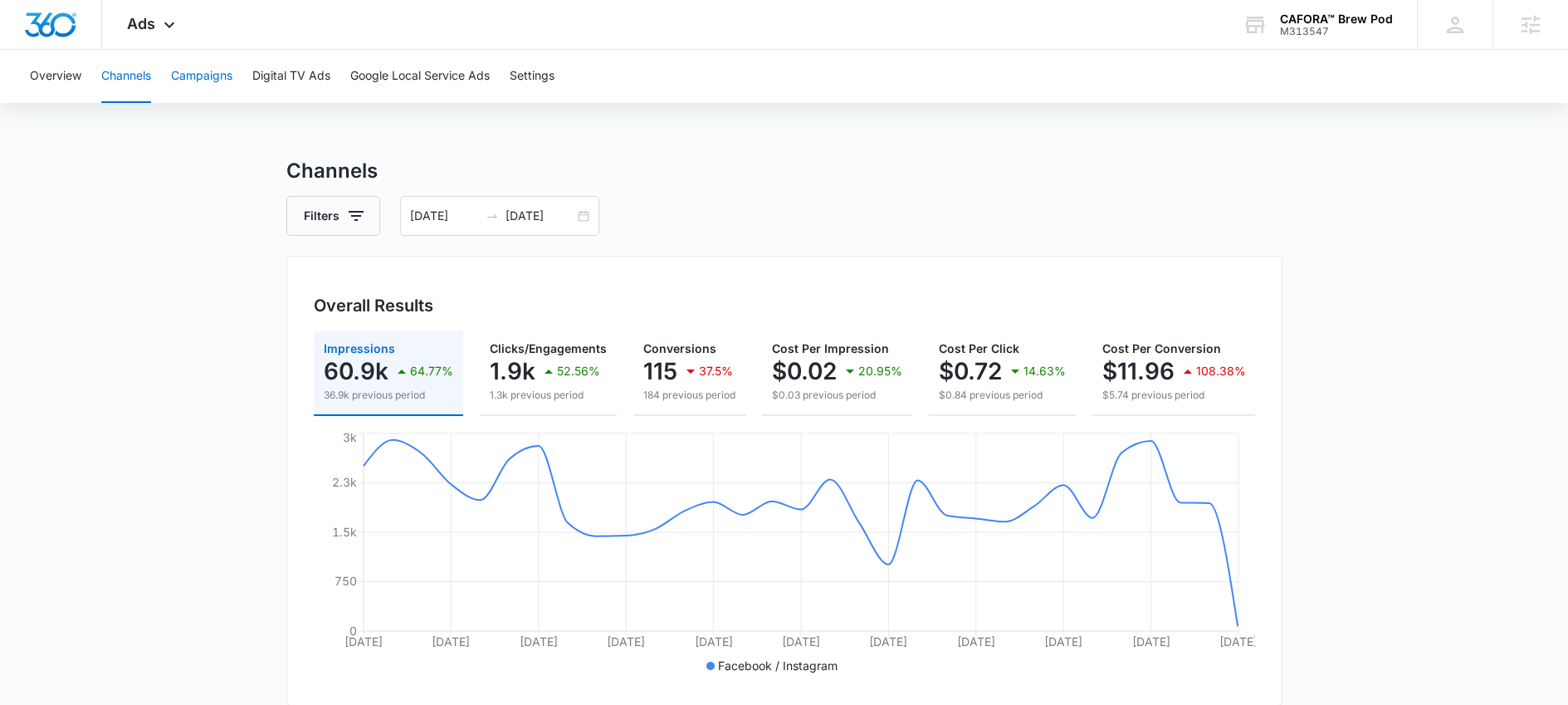
click at [227, 78] on button "Campaigns" at bounding box center [202, 76] width 61 height 54
click at [46, 64] on button "Overview" at bounding box center [56, 76] width 52 height 54
click at [456, 216] on input "09/09/2025" at bounding box center [445, 216] width 69 height 18
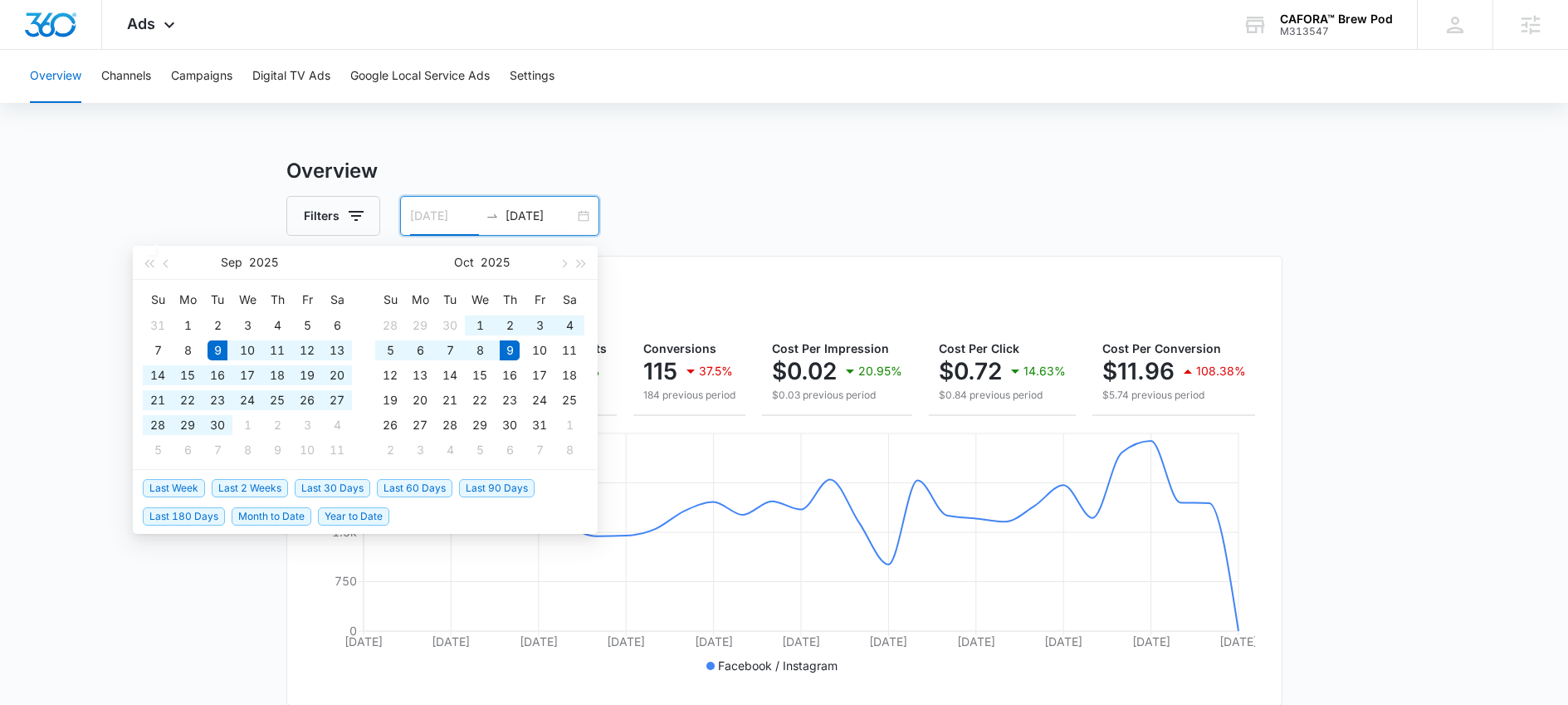
type input "09/09/2025"
click at [323, 486] on span "Last 30 Days" at bounding box center [332, 488] width 75 height 18
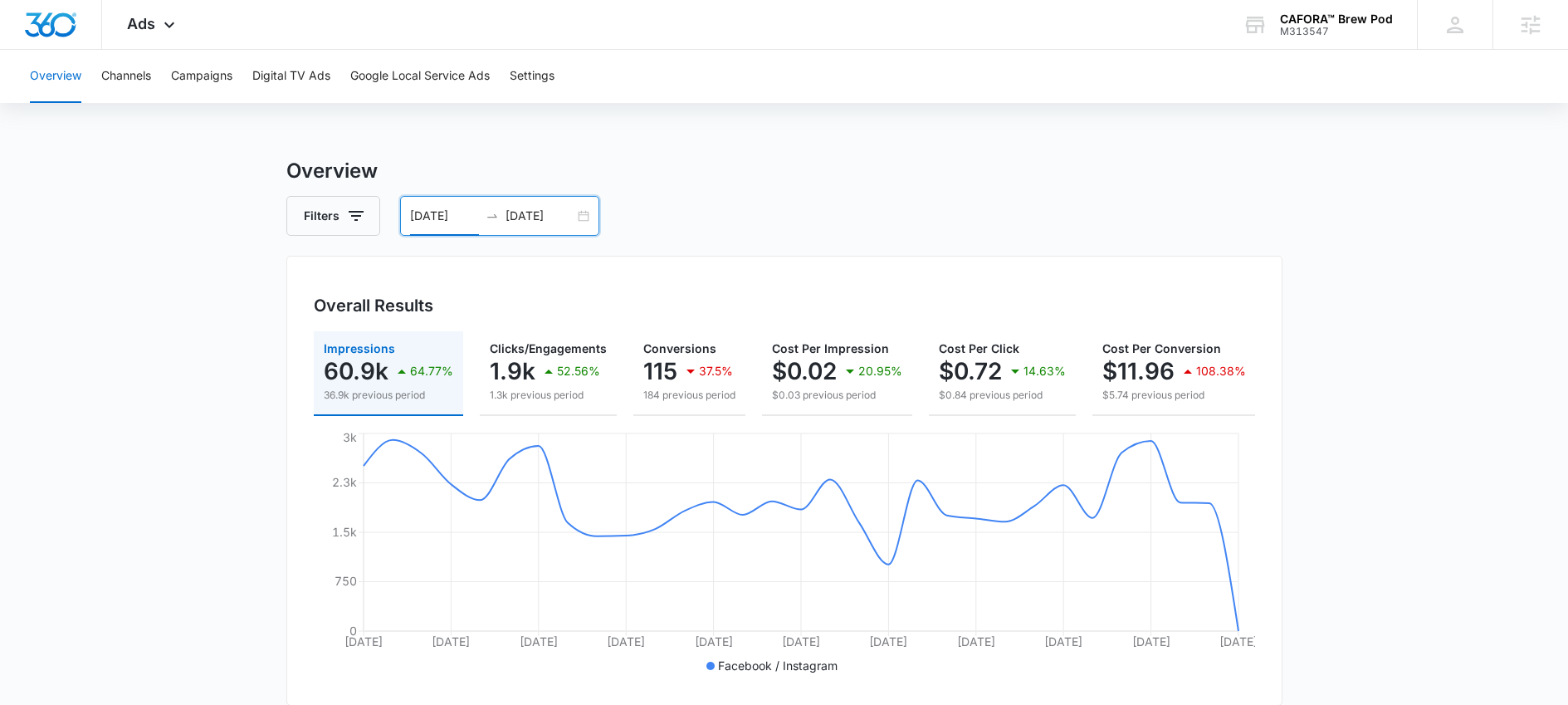
click at [163, 12] on div "Ads Apps Reputation Websites Forms CRM Email Social Shop Payments POS Content A…" at bounding box center [153, 24] width 102 height 49
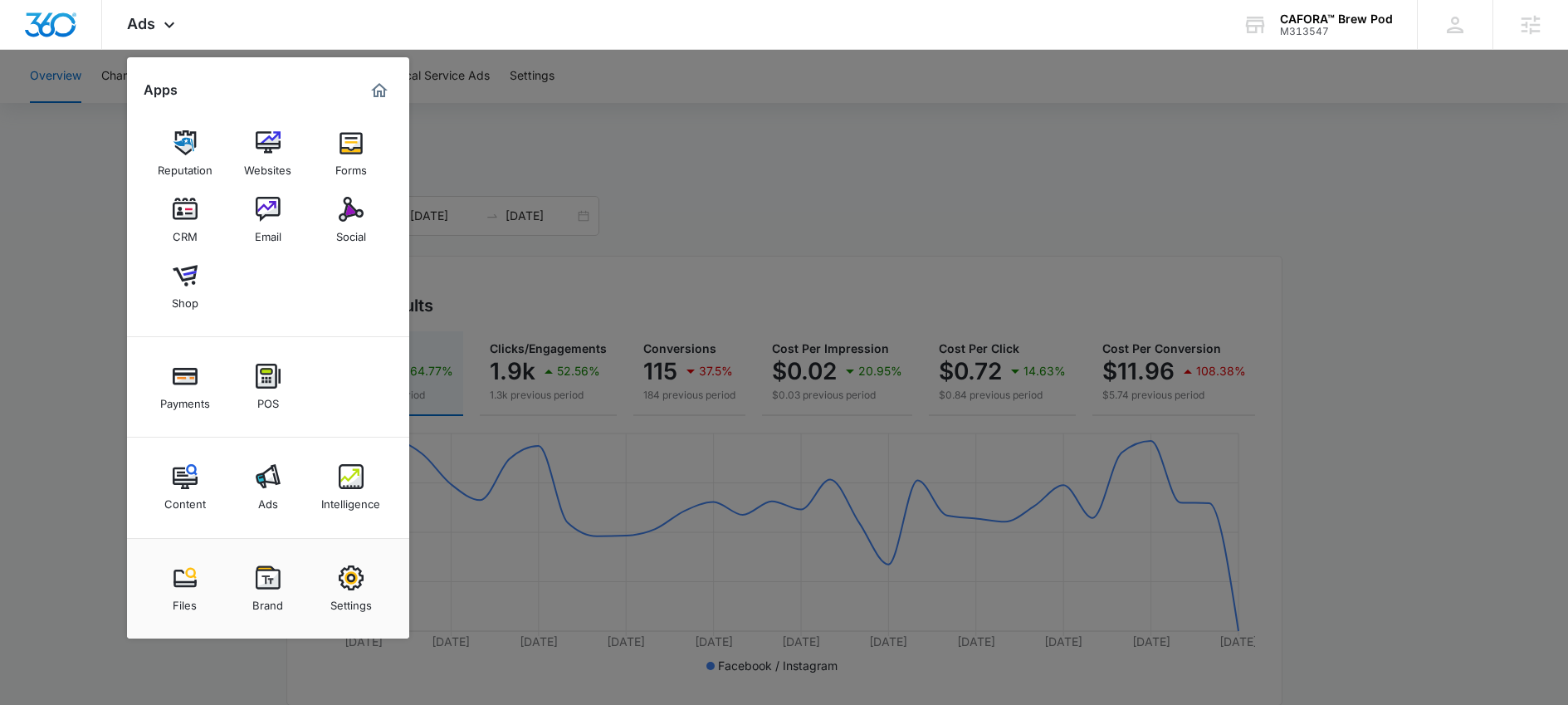
drag, startPoint x: 365, startPoint y: 464, endPoint x: 16, endPoint y: 395, distance: 355.8
click at [588, 237] on div at bounding box center [784, 352] width 1568 height 705
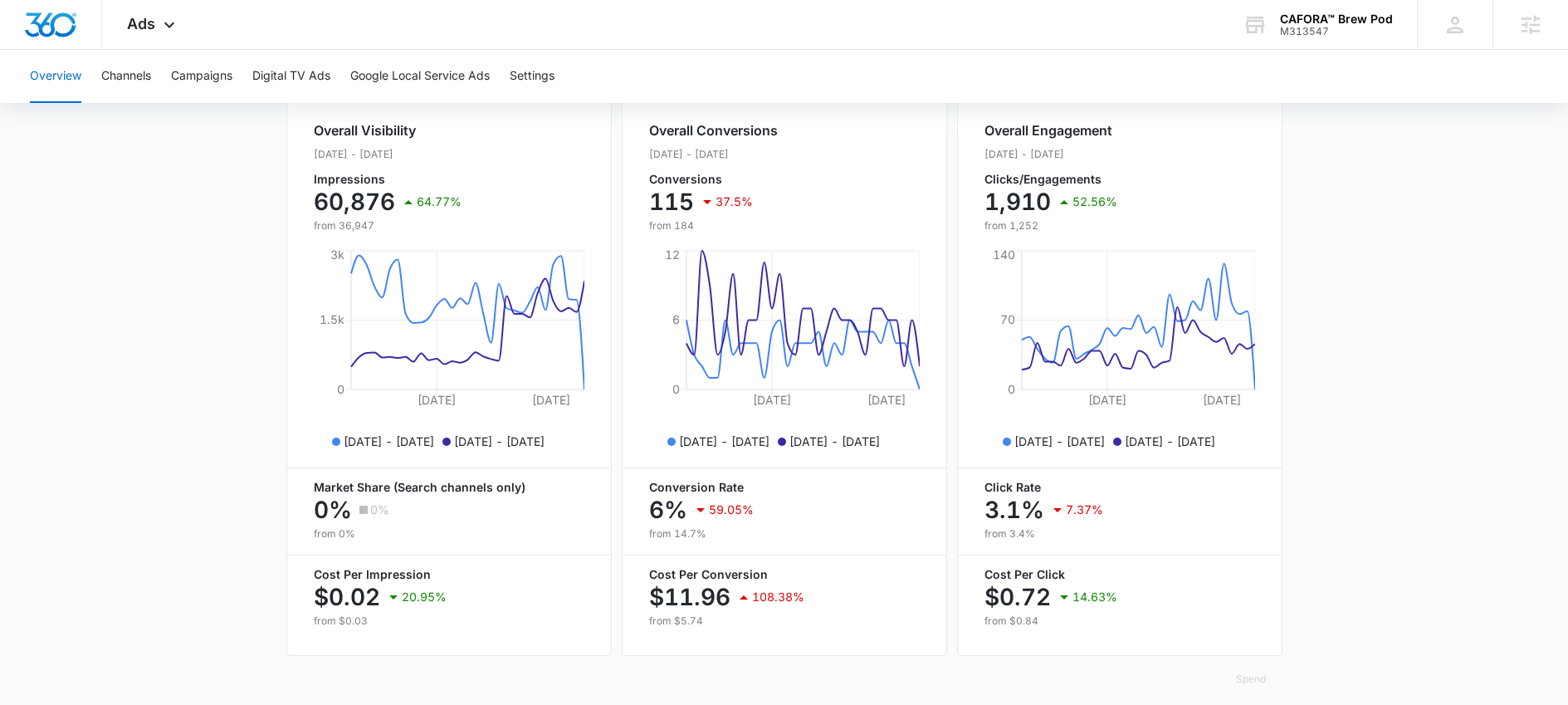
scroll to position [632, 0]
drag, startPoint x: 674, startPoint y: 546, endPoint x: 712, endPoint y: 540, distance: 38.5
click at [712, 539] on p "from 14.7%" at bounding box center [784, 531] width 271 height 15
click at [716, 554] on div "Overall Conversions Sep. 09 - Oct. 09, 2025 Conversions 115 37.5% from 184 Sep …" at bounding box center [784, 368] width 325 height 573
click at [657, 522] on p "6%" at bounding box center [668, 508] width 39 height 27
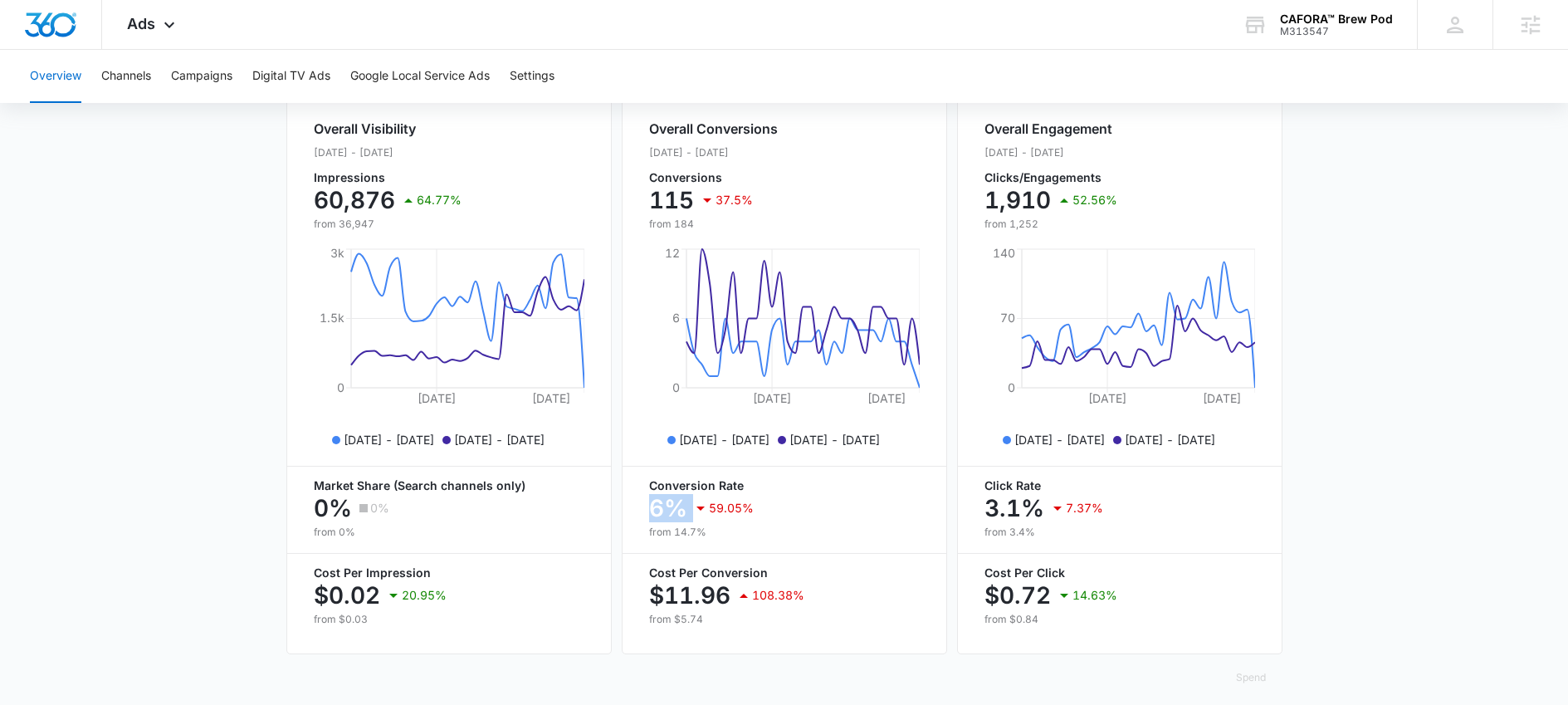
drag, startPoint x: 648, startPoint y: 518, endPoint x: 691, endPoint y: 521, distance: 43.1
click at [691, 521] on div "6% 59.05%" at bounding box center [784, 509] width 271 height 34
click at [703, 539] on p "from 14.7%" at bounding box center [784, 531] width 271 height 15
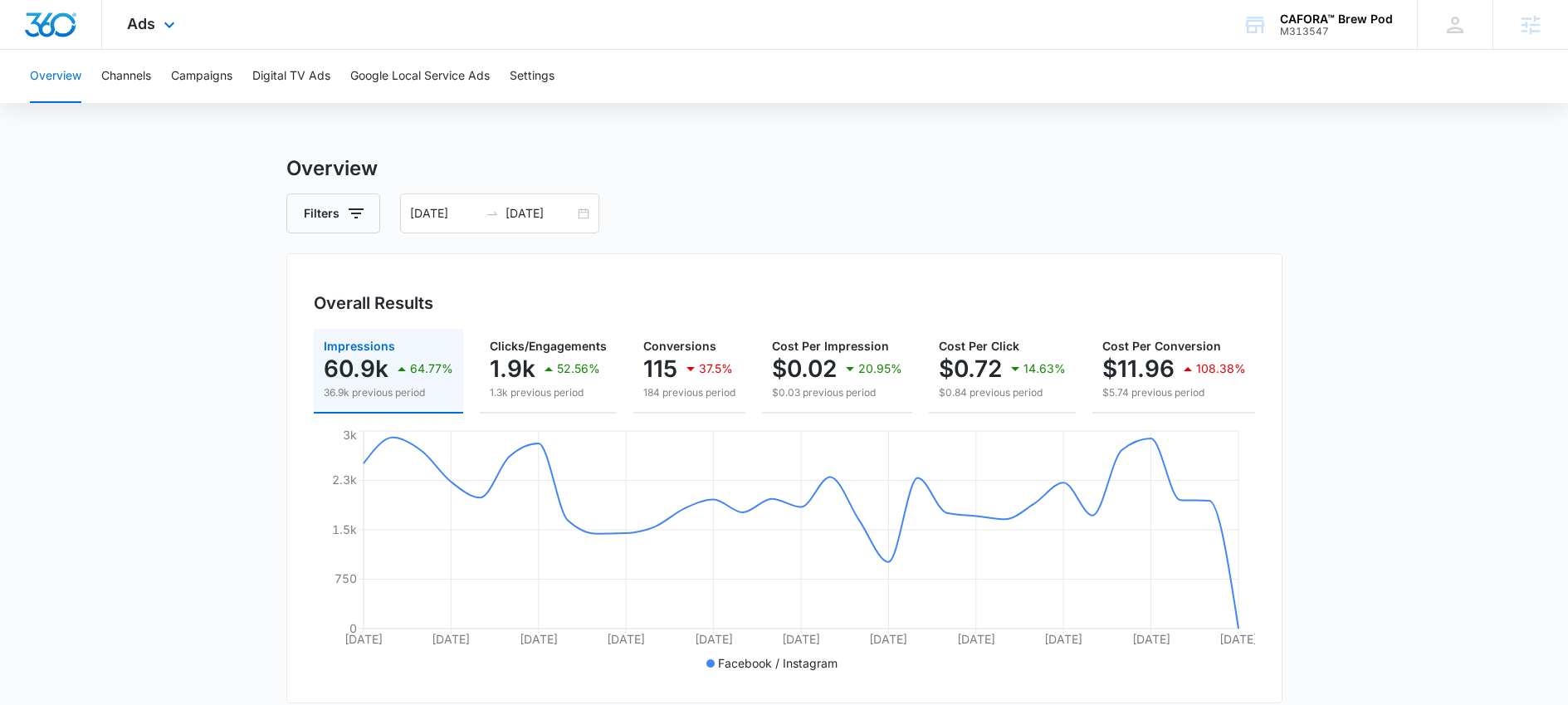
scroll to position [0, 0]
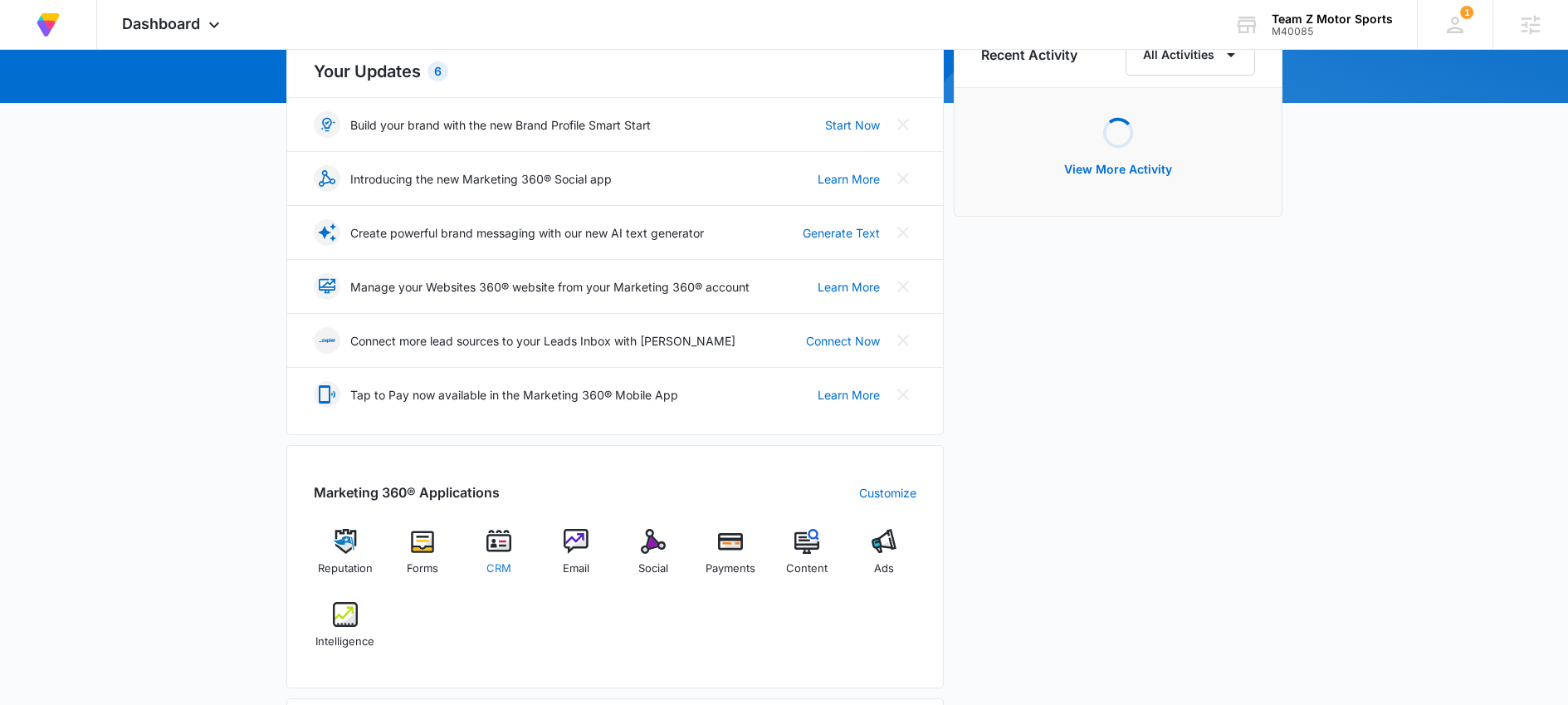
scroll to position [328, 0]
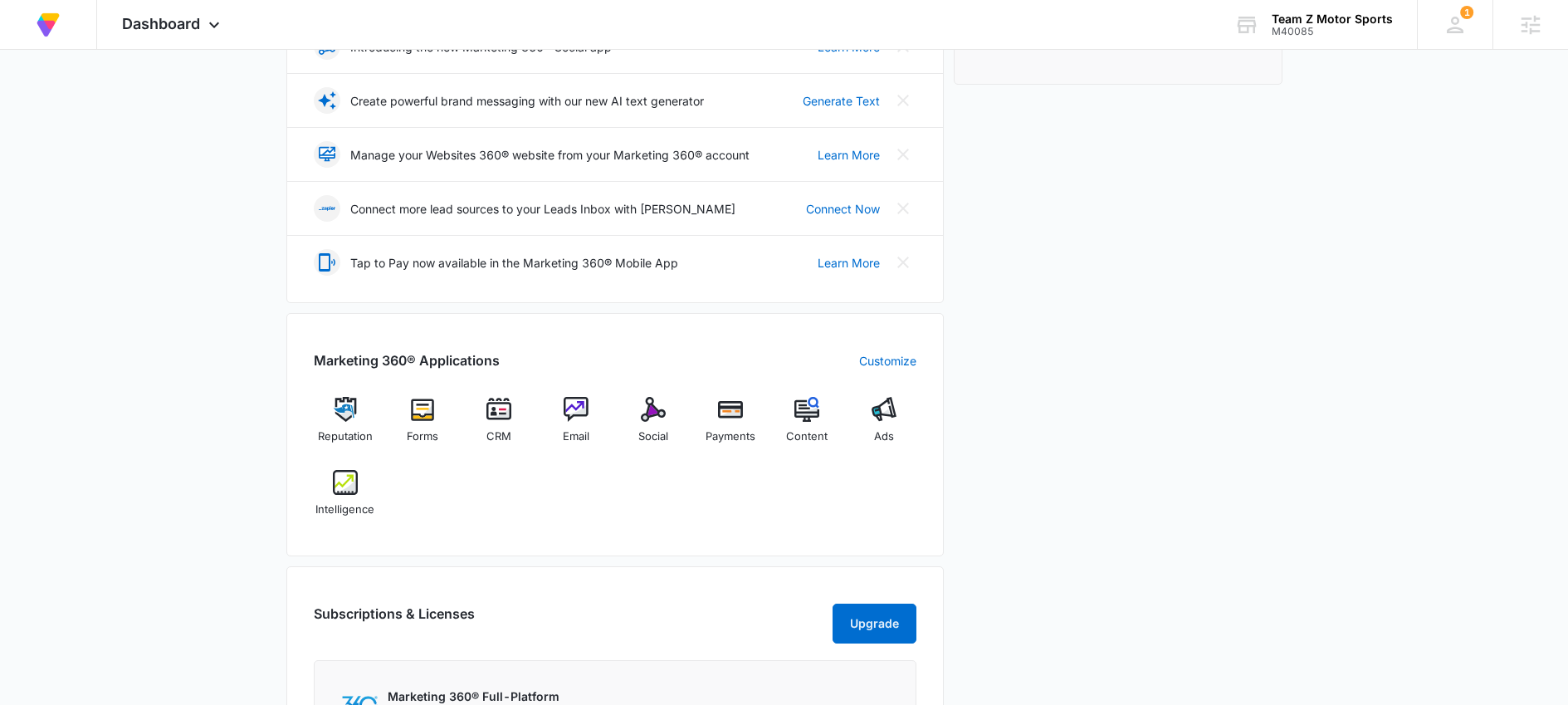
click at [1053, 521] on div "Recent Activity All Activities Loading View More Activity" at bounding box center [1118, 339] width 329 height 898
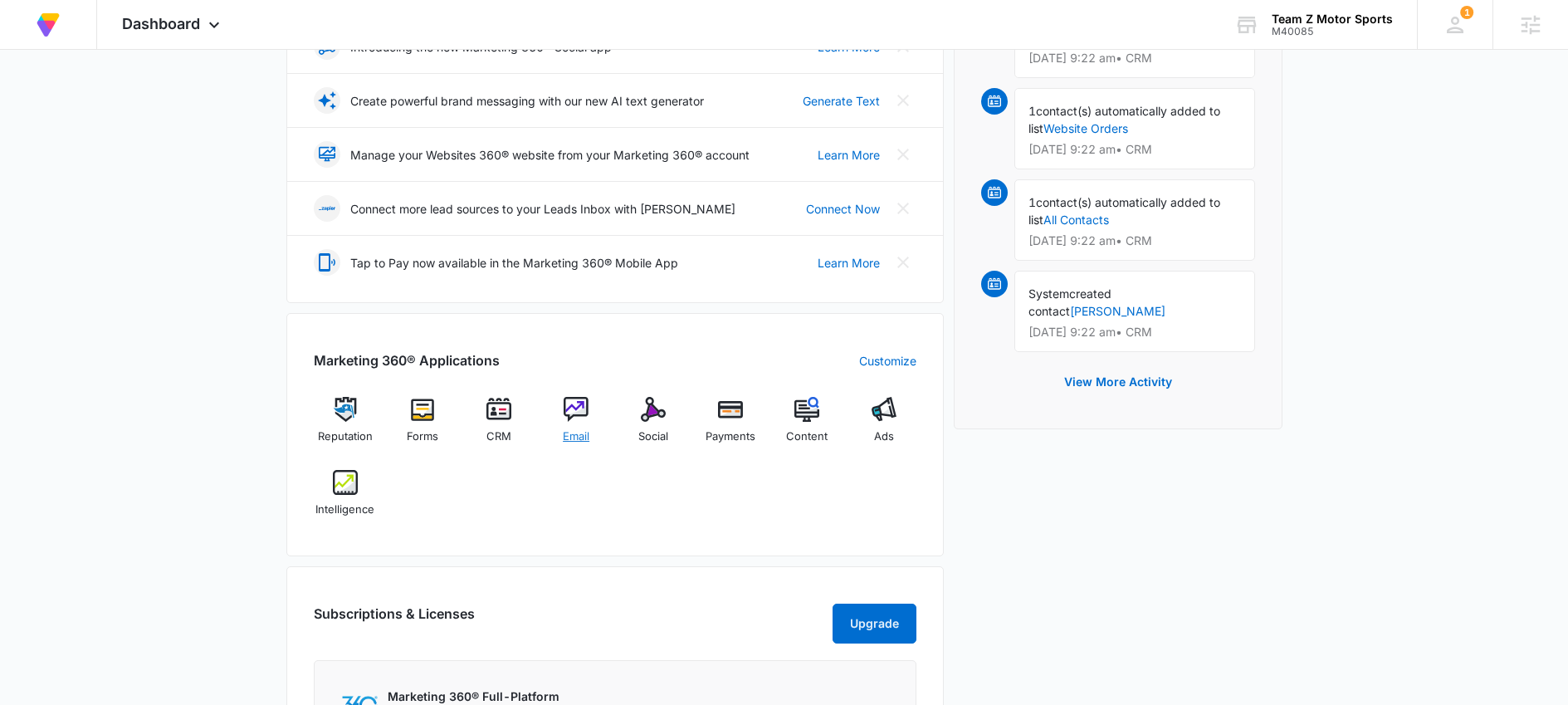
click at [570, 425] on div "Email" at bounding box center [577, 426] width 64 height 59
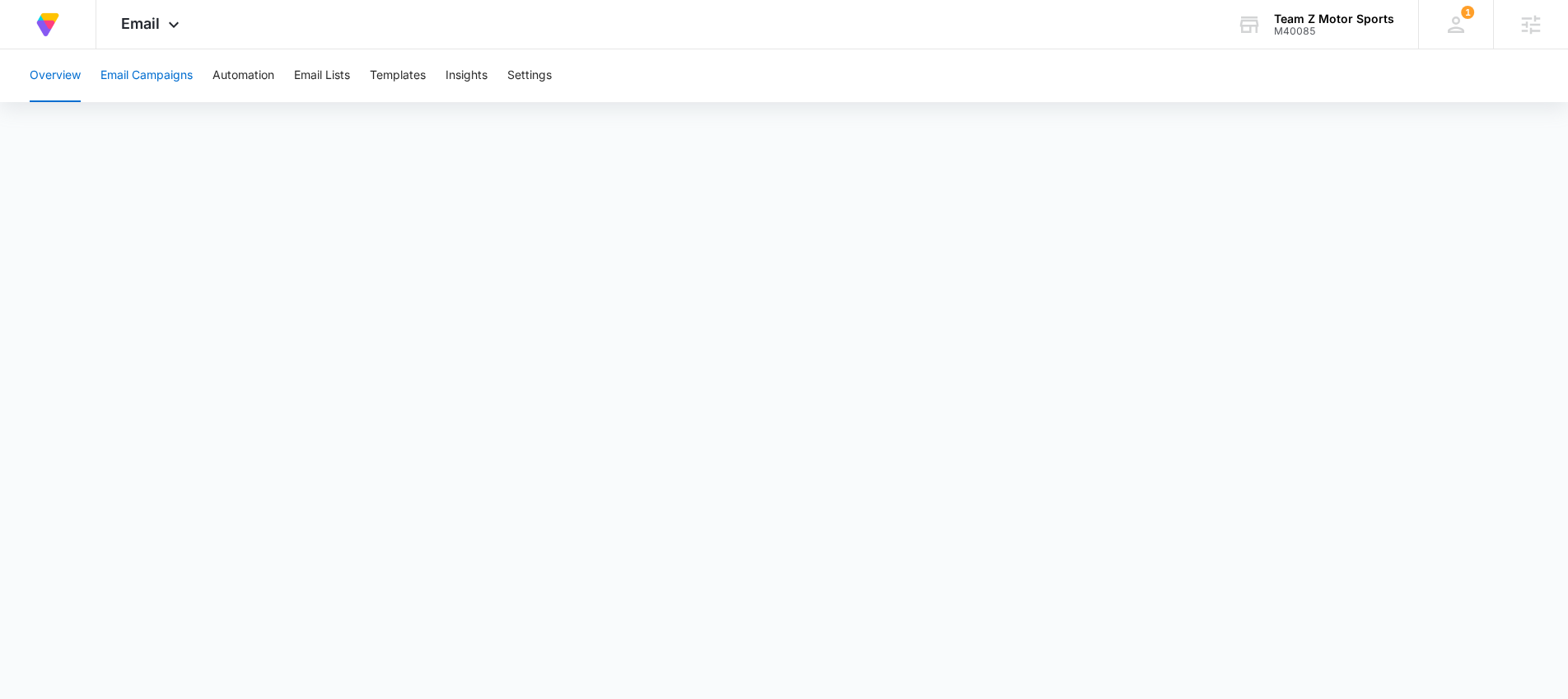
click at [188, 77] on button "Email Campaigns" at bounding box center [146, 76] width 92 height 53
